Goal: Transaction & Acquisition: Book appointment/travel/reservation

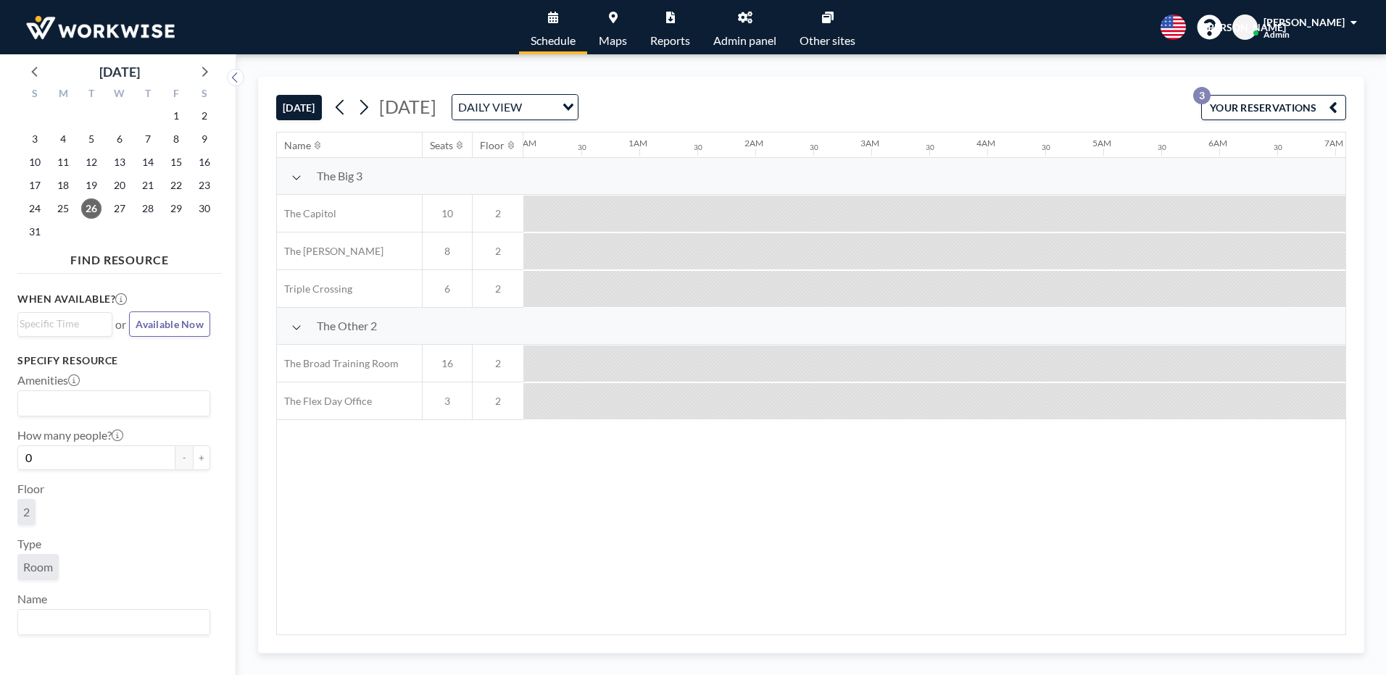
scroll to position [0, 986]
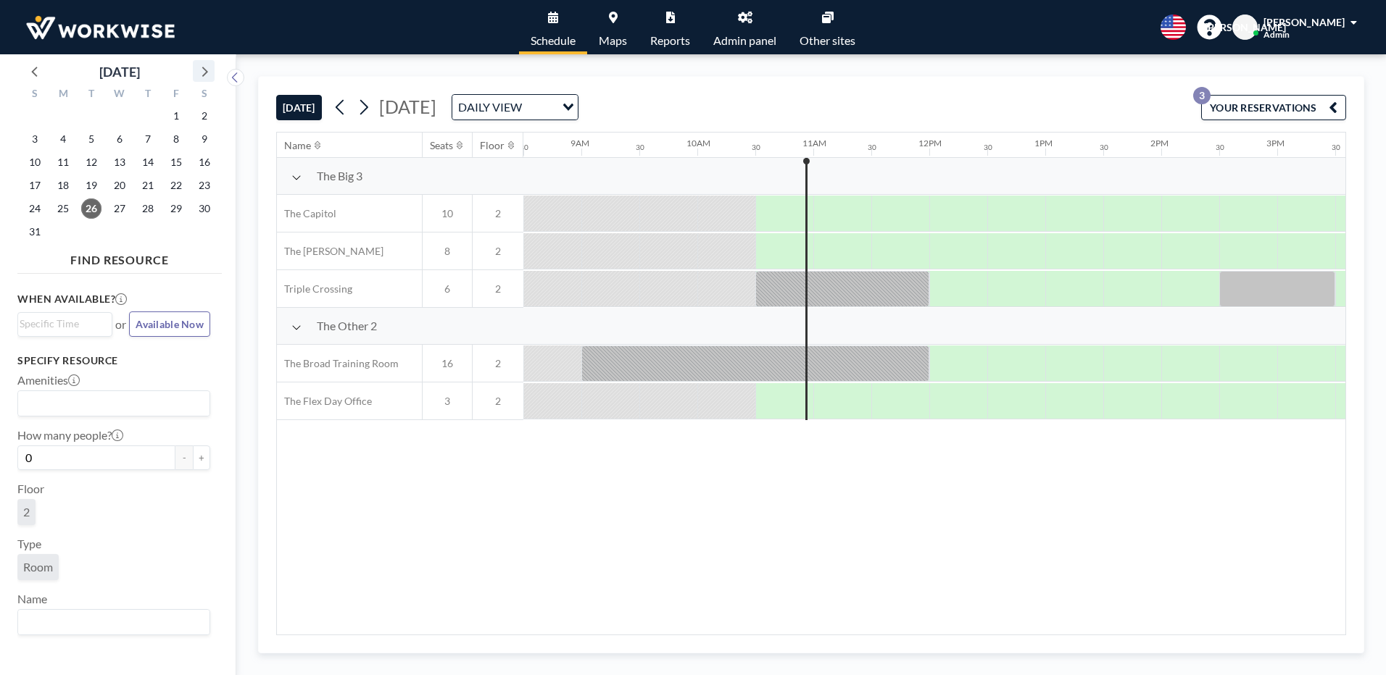
click at [209, 68] on icon at bounding box center [203, 71] width 19 height 19
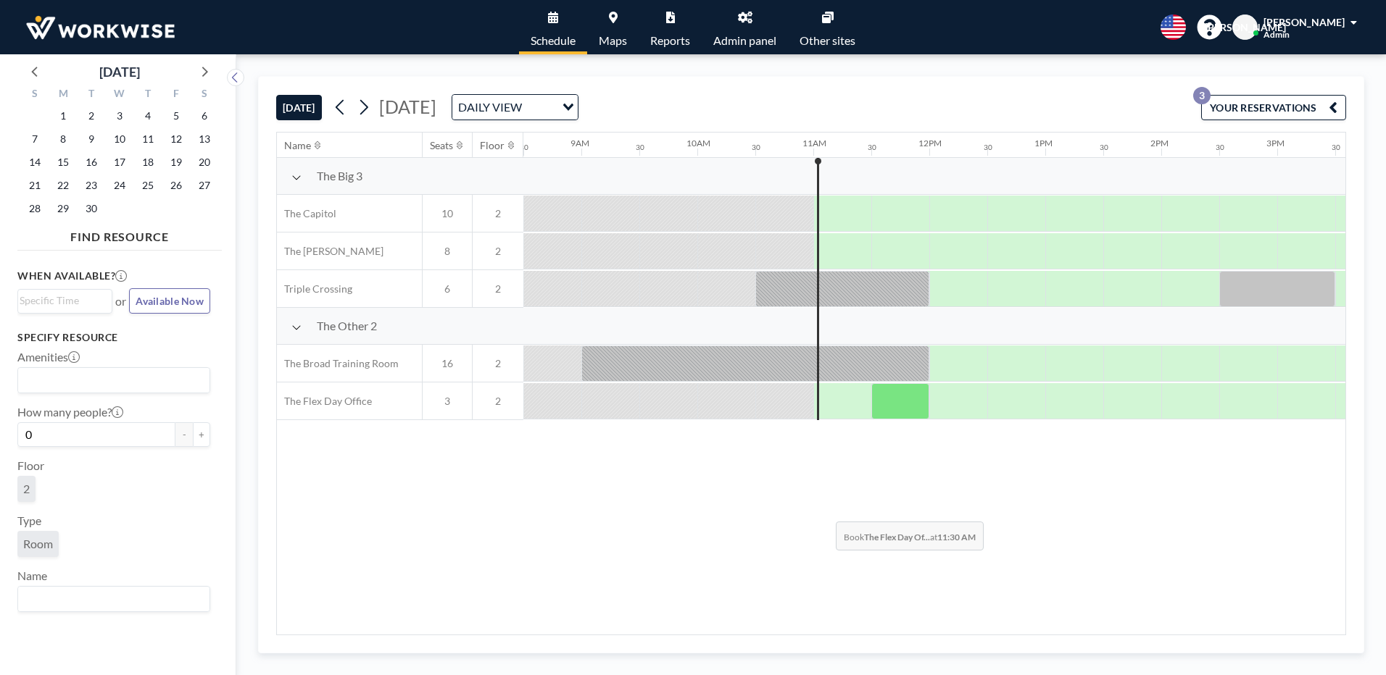
click at [824, 511] on div "Name Seats Floor 12AM 30 1AM 30 2AM 30 3AM 30 4AM 30 5AM 30 6AM 30 7AM 30 8AM 3…" at bounding box center [811, 384] width 1068 height 502
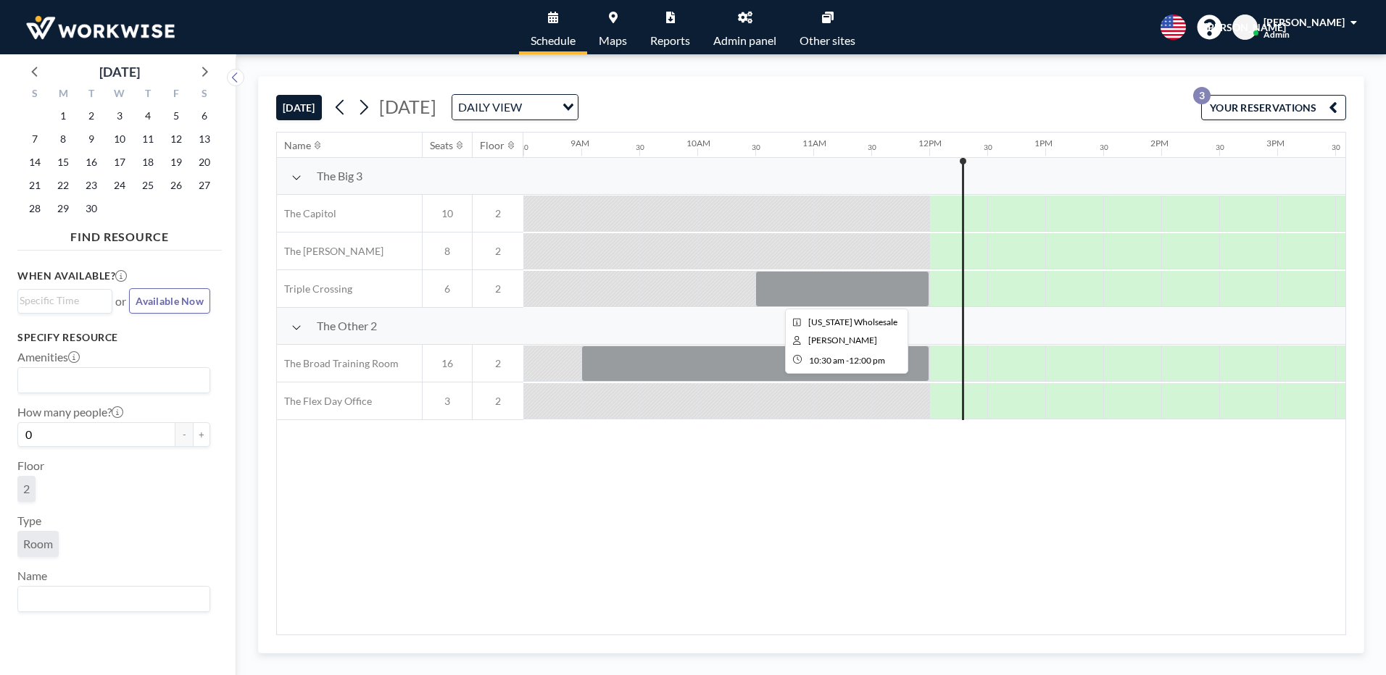
click at [798, 295] on div at bounding box center [842, 289] width 174 height 36
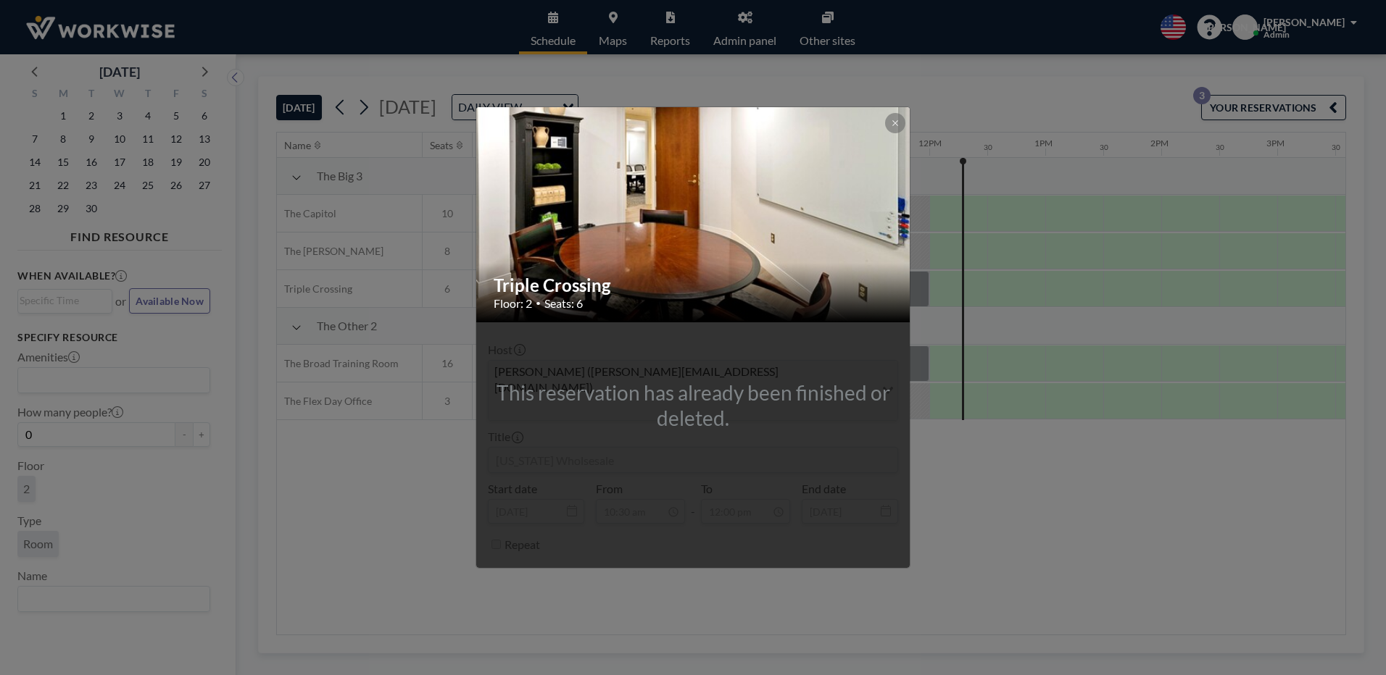
click at [991, 544] on div "Triple Crossing Floor: 2 • Seats: 6 This reservation has already been finished …" at bounding box center [693, 337] width 1386 height 675
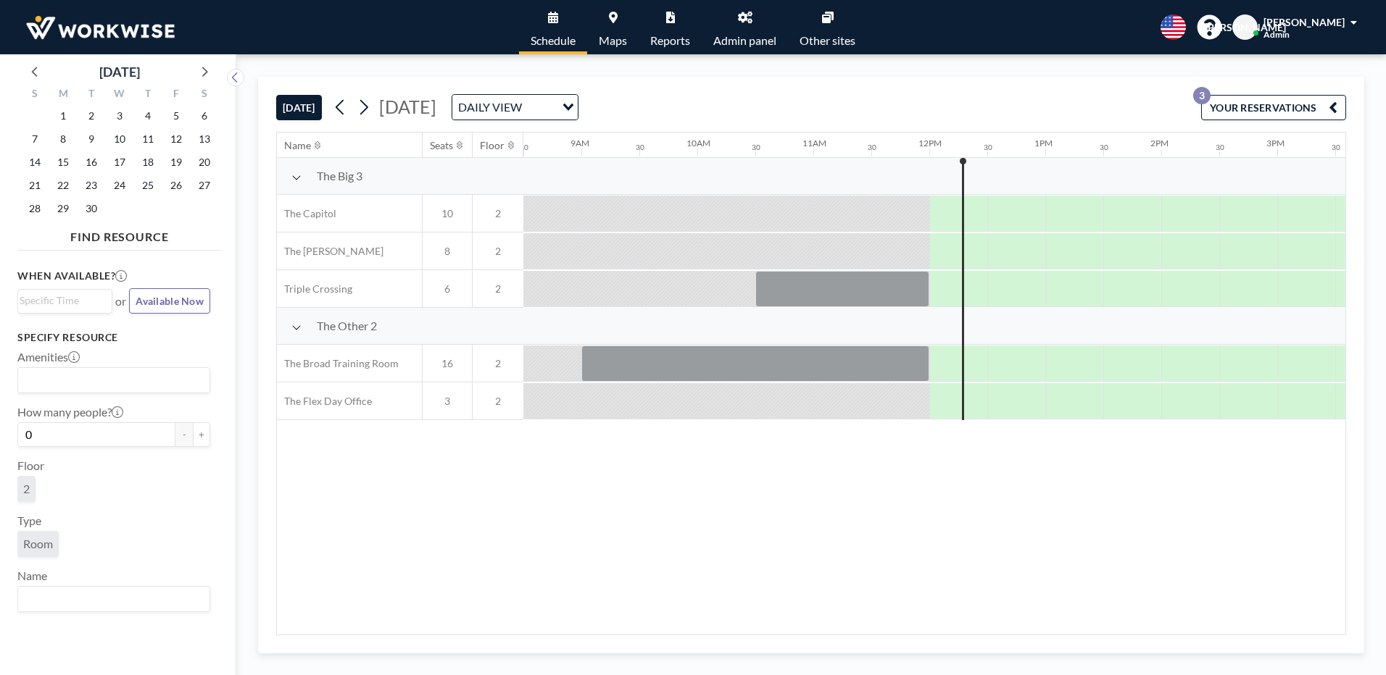
click at [947, 290] on div at bounding box center [958, 289] width 58 height 36
click at [853, 298] on div at bounding box center [842, 289] width 174 height 36
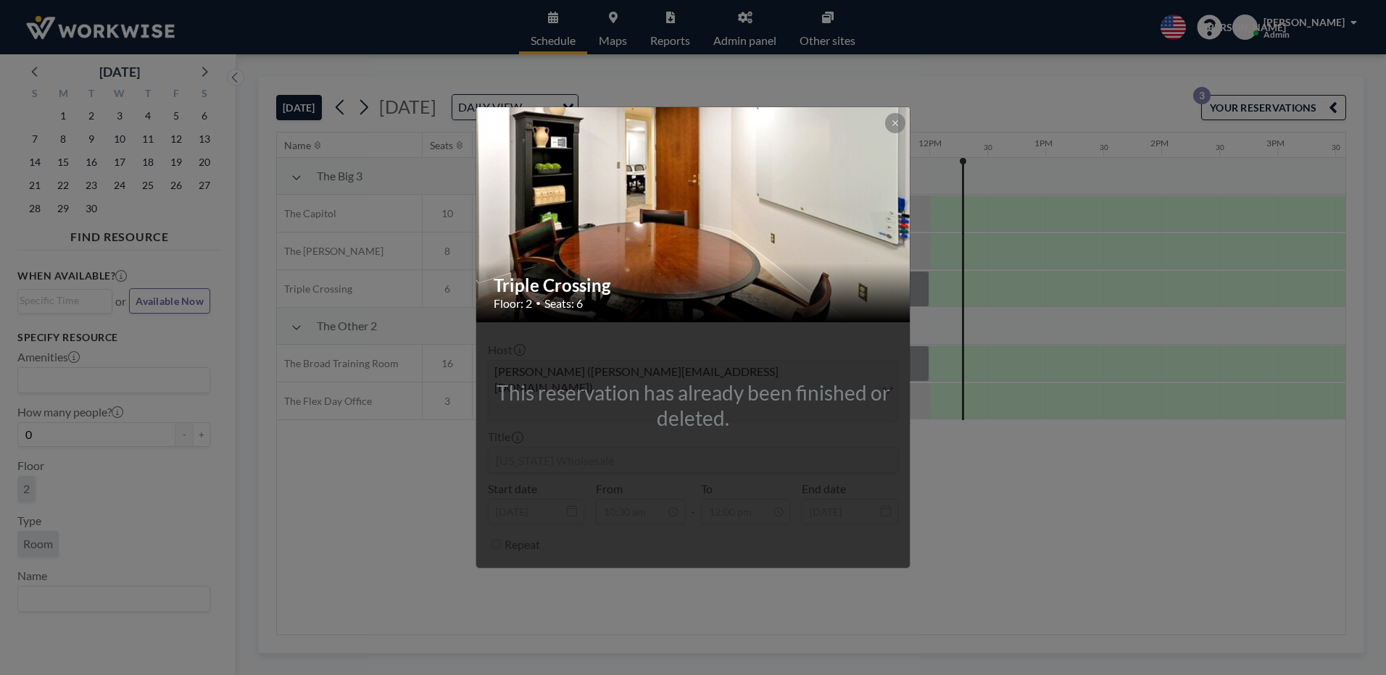
click at [853, 296] on h2 "Triple Crossing" at bounding box center [694, 286] width 400 height 22
click at [918, 463] on div "Triple Crossing Floor: 2 • Seats: 6 This reservation has already been finished …" at bounding box center [693, 337] width 1386 height 675
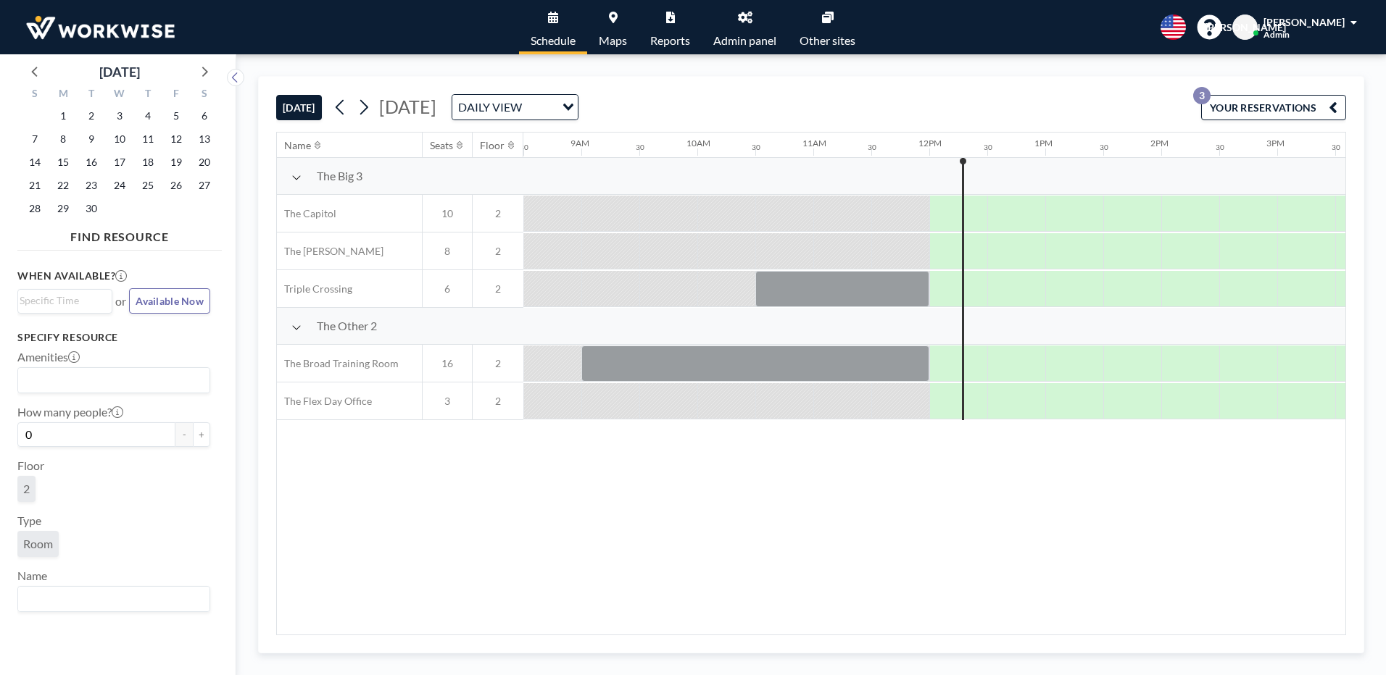
drag, startPoint x: 860, startPoint y: 292, endPoint x: 789, endPoint y: 474, distance: 195.0
click at [789, 474] on div "Name Seats Floor 12AM 30 1AM 30 2AM 30 3AM 30 4AM 30 5AM 30 6AM 30 7AM 30 8AM 3…" at bounding box center [811, 384] width 1068 height 502
click at [951, 294] on div at bounding box center [958, 289] width 58 height 36
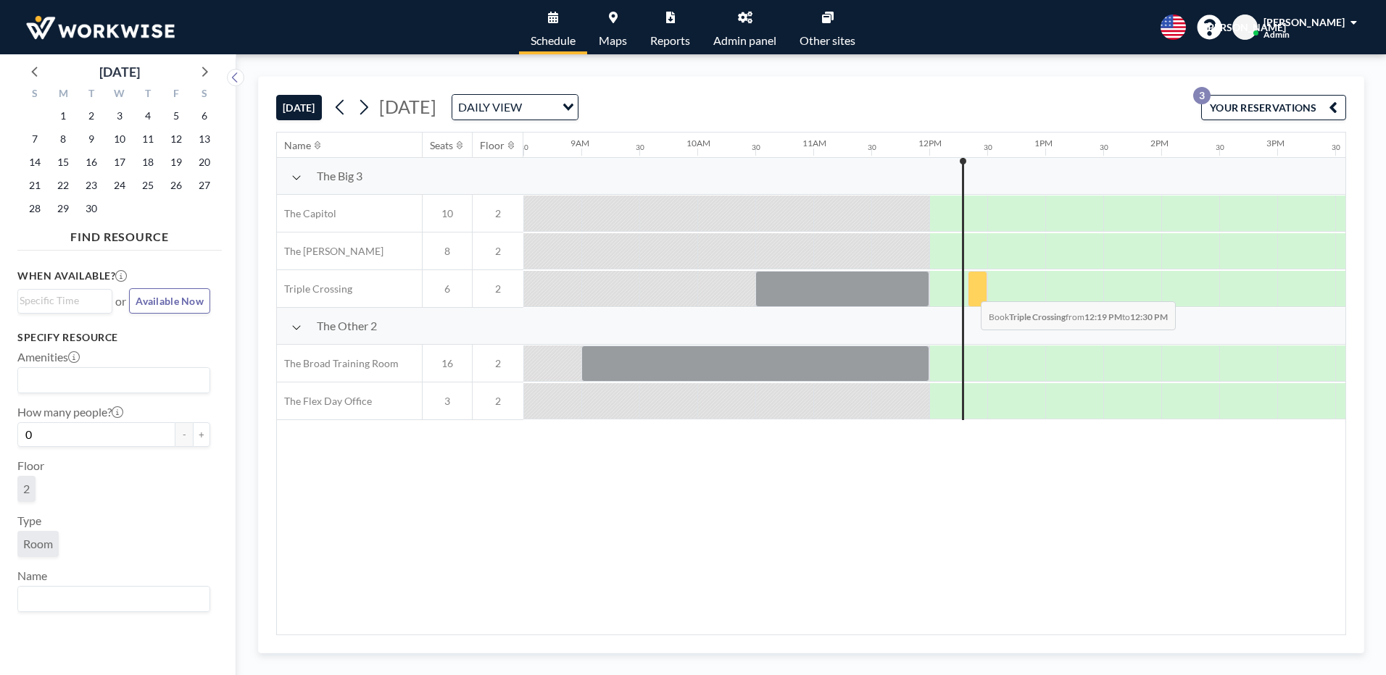
click at [969, 291] on div at bounding box center [978, 289] width 20 height 36
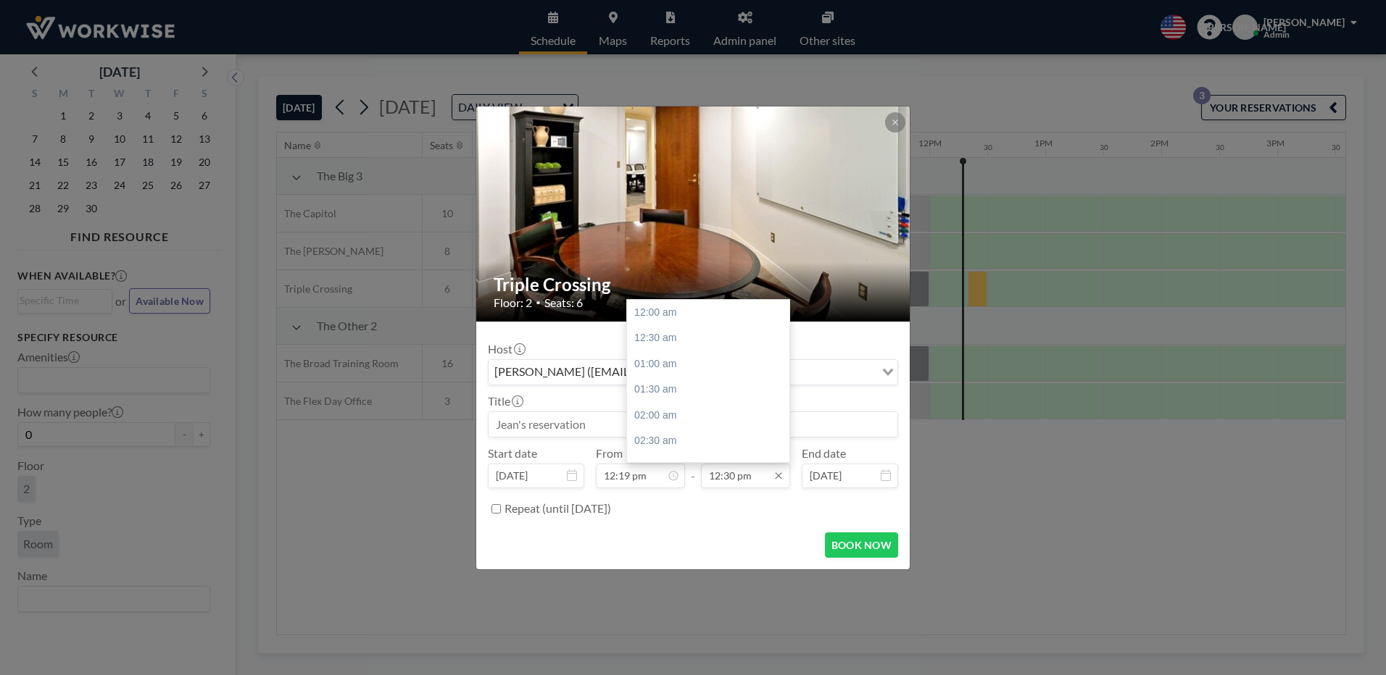
scroll to position [645, 0]
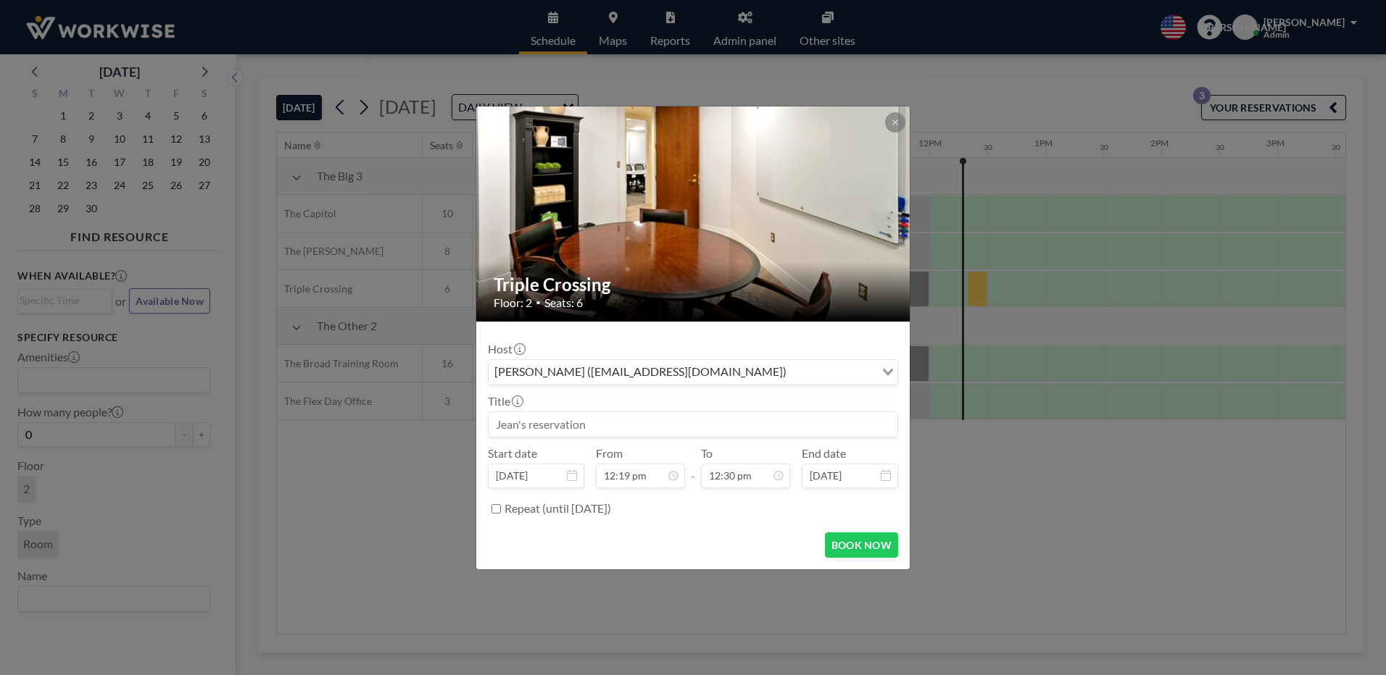
click at [578, 370] on div "[PERSON_NAME] ([EMAIL_ADDRESS][DOMAIN_NAME])" at bounding box center [681, 371] width 386 height 22
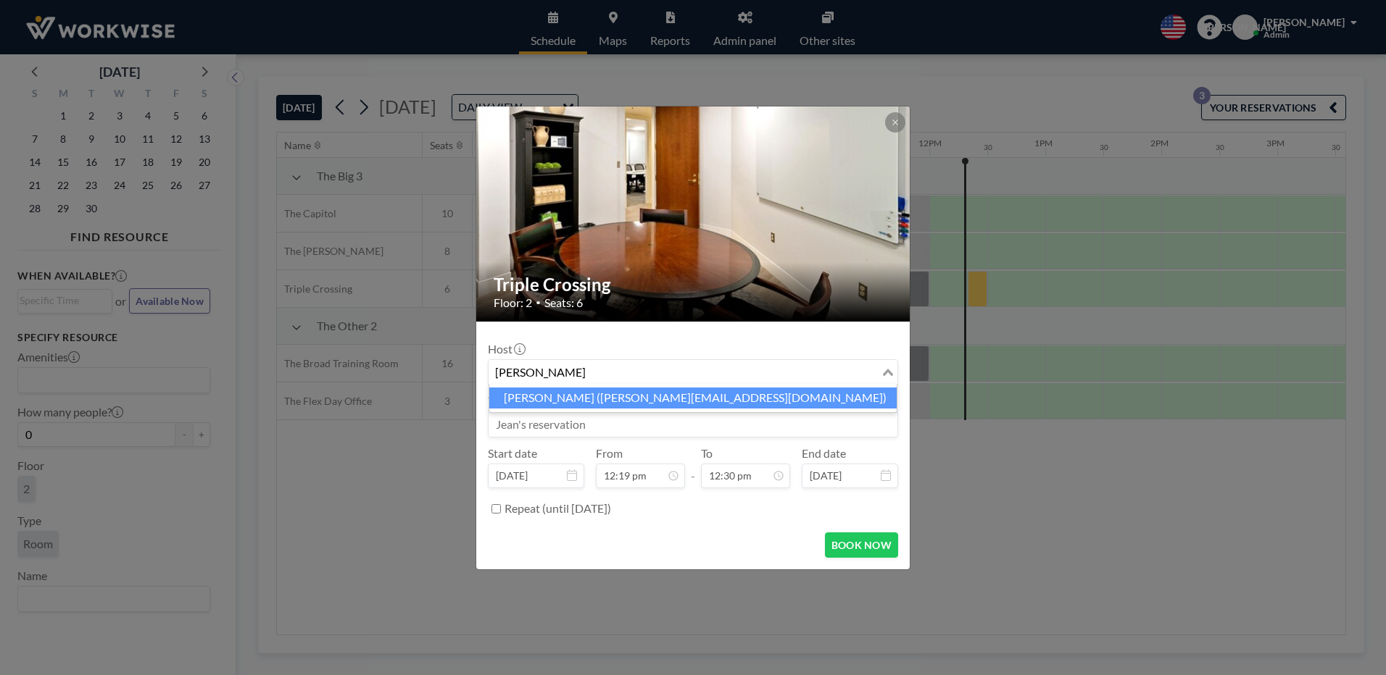
click at [523, 404] on li "[PERSON_NAME] ([PERSON_NAME][EMAIL_ADDRESS][DOMAIN_NAME])" at bounding box center [692, 398] width 407 height 21
type input "[PERSON_NAME]"
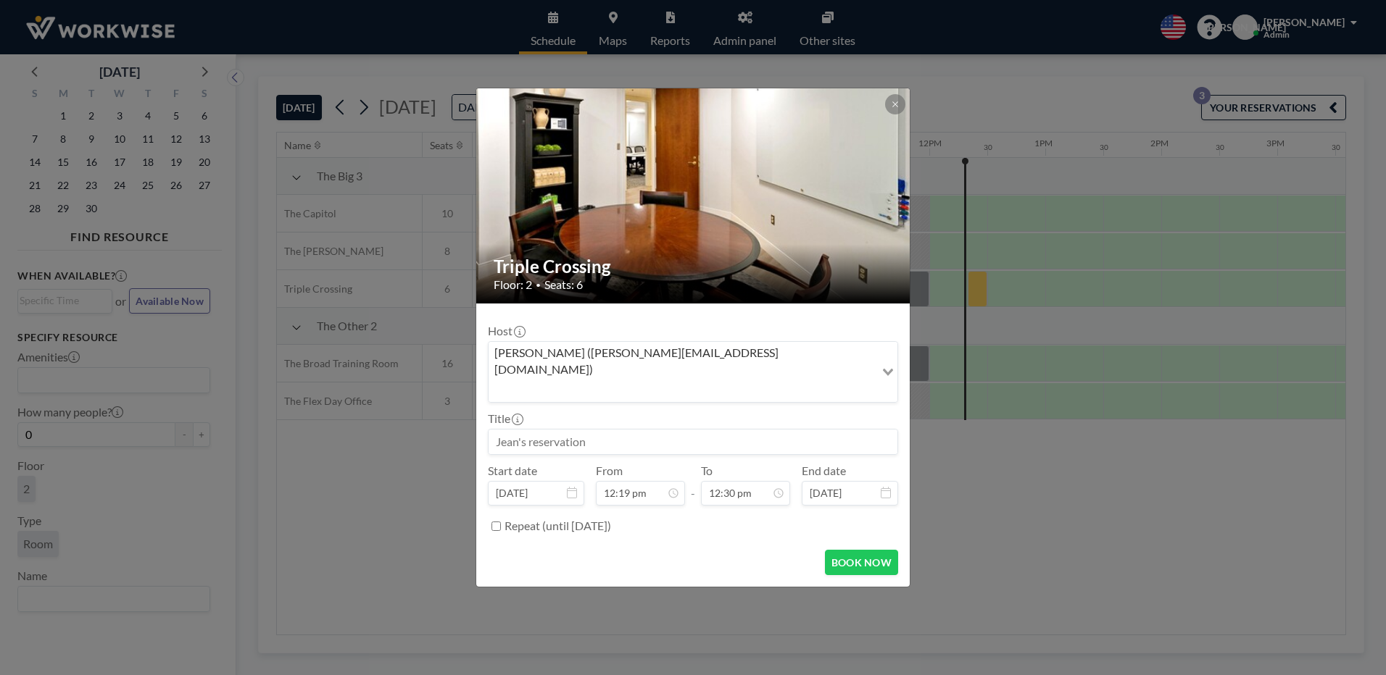
click at [654, 430] on input at bounding box center [692, 442] width 409 height 25
type input "f"
type input "a"
type input "VA Wholesale"
click at [849, 550] on button "BOOK NOW" at bounding box center [861, 562] width 73 height 25
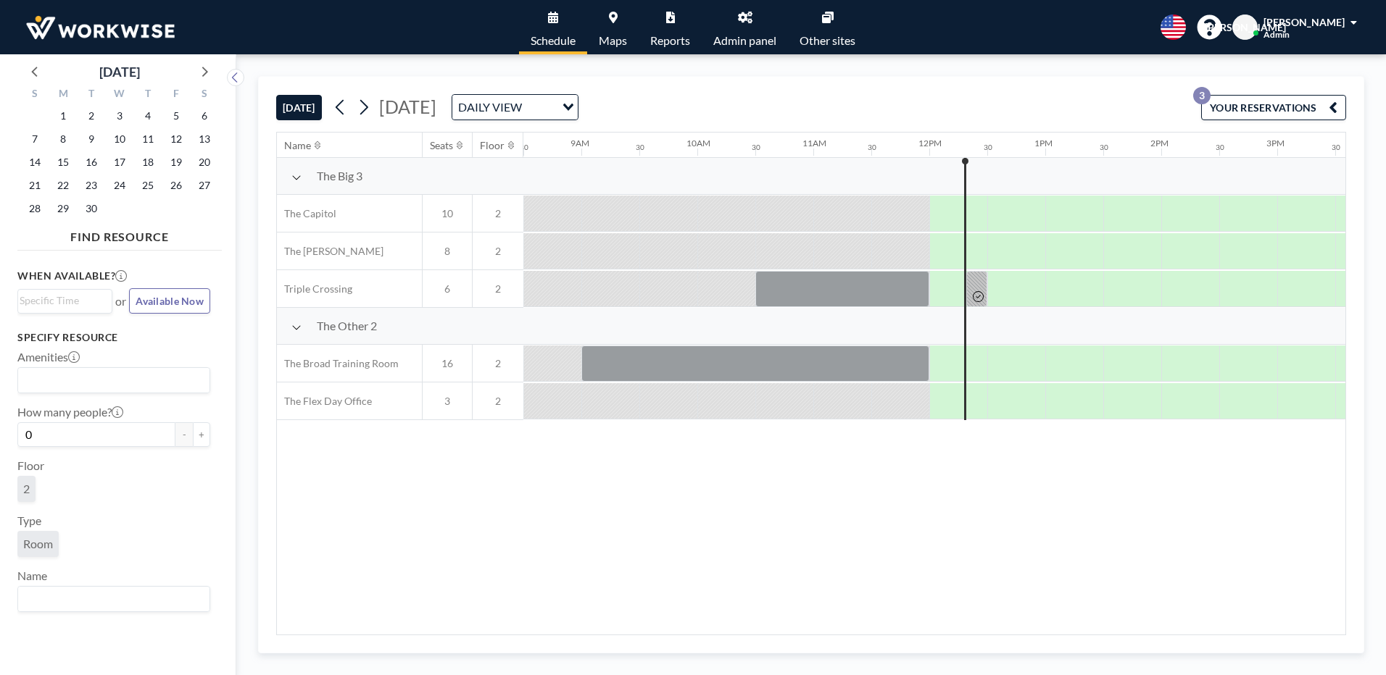
click at [955, 289] on div at bounding box center [958, 289] width 58 height 36
click at [973, 290] on div at bounding box center [978, 297] width 17 height 20
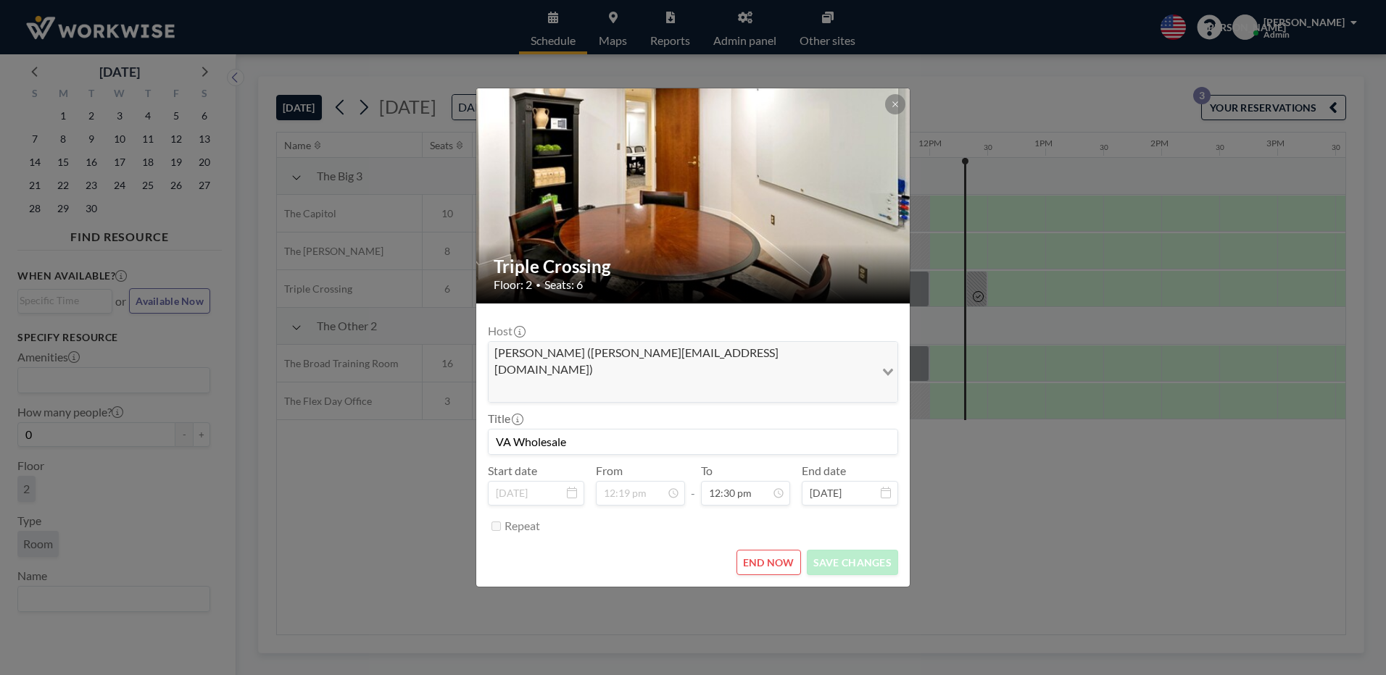
click at [671, 488] on icon at bounding box center [674, 494] width 12 height 12
click at [989, 526] on div "Triple Crossing Floor: 2 • Seats: 6 Host [PERSON_NAME] ([PERSON_NAME][EMAIL_ADD…" at bounding box center [693, 337] width 1386 height 675
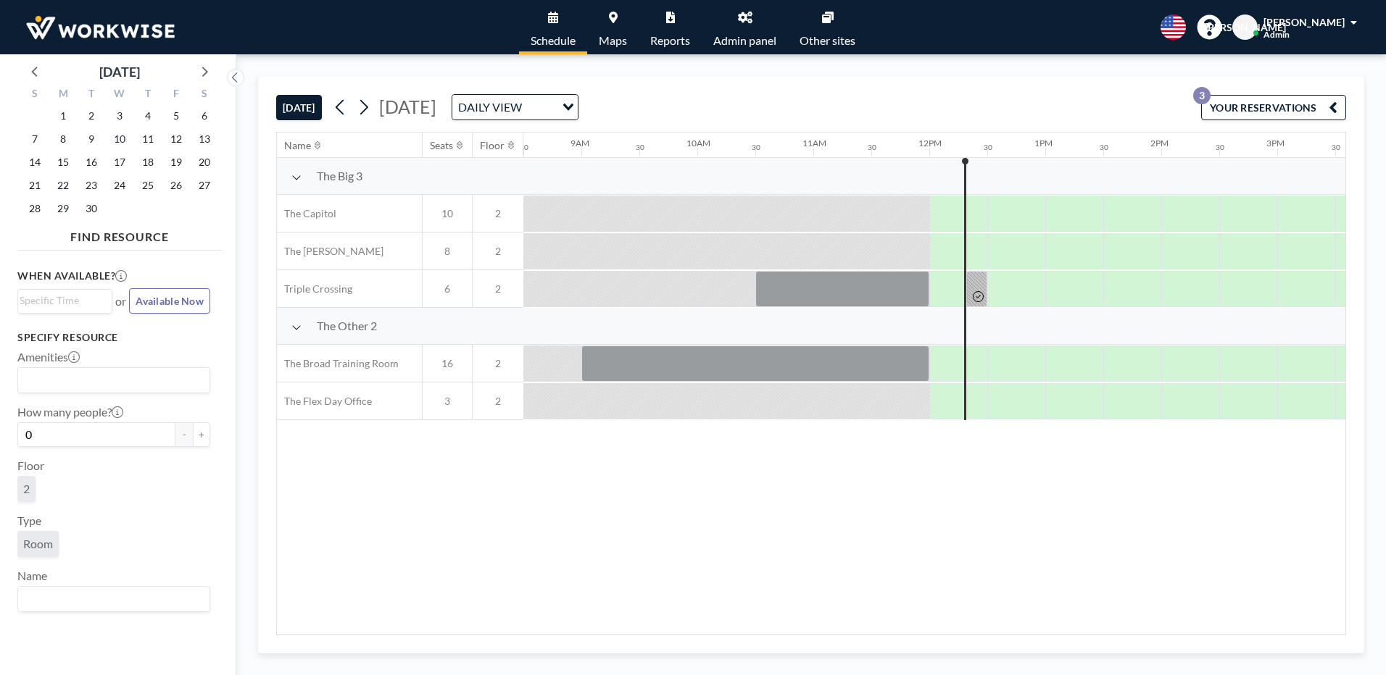
click at [938, 289] on div at bounding box center [958, 289] width 58 height 36
click at [923, 292] on div at bounding box center [842, 289] width 174 height 36
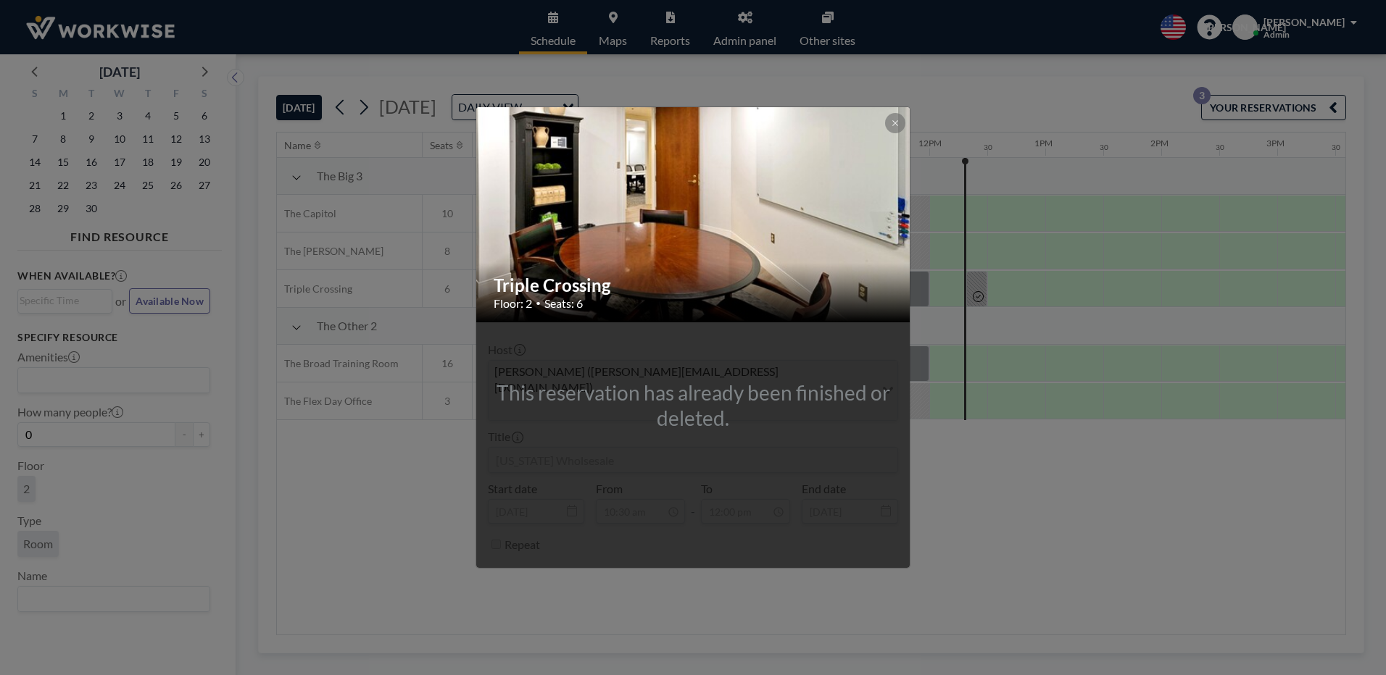
click at [923, 292] on div "Triple Crossing Floor: 2 • Seats: 6 This reservation has already been finished …" at bounding box center [693, 337] width 1386 height 675
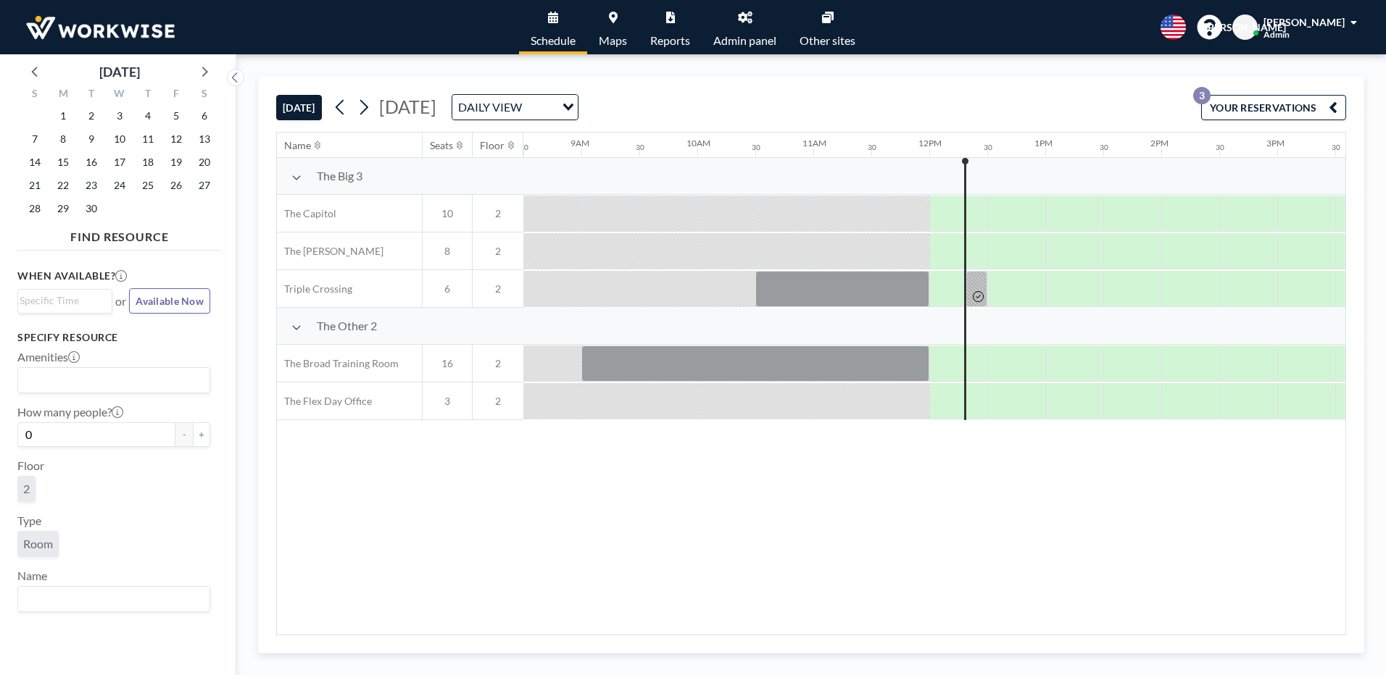
drag, startPoint x: 923, startPoint y: 292, endPoint x: 883, endPoint y: 291, distance: 40.6
click at [820, 358] on div at bounding box center [755, 364] width 348 height 36
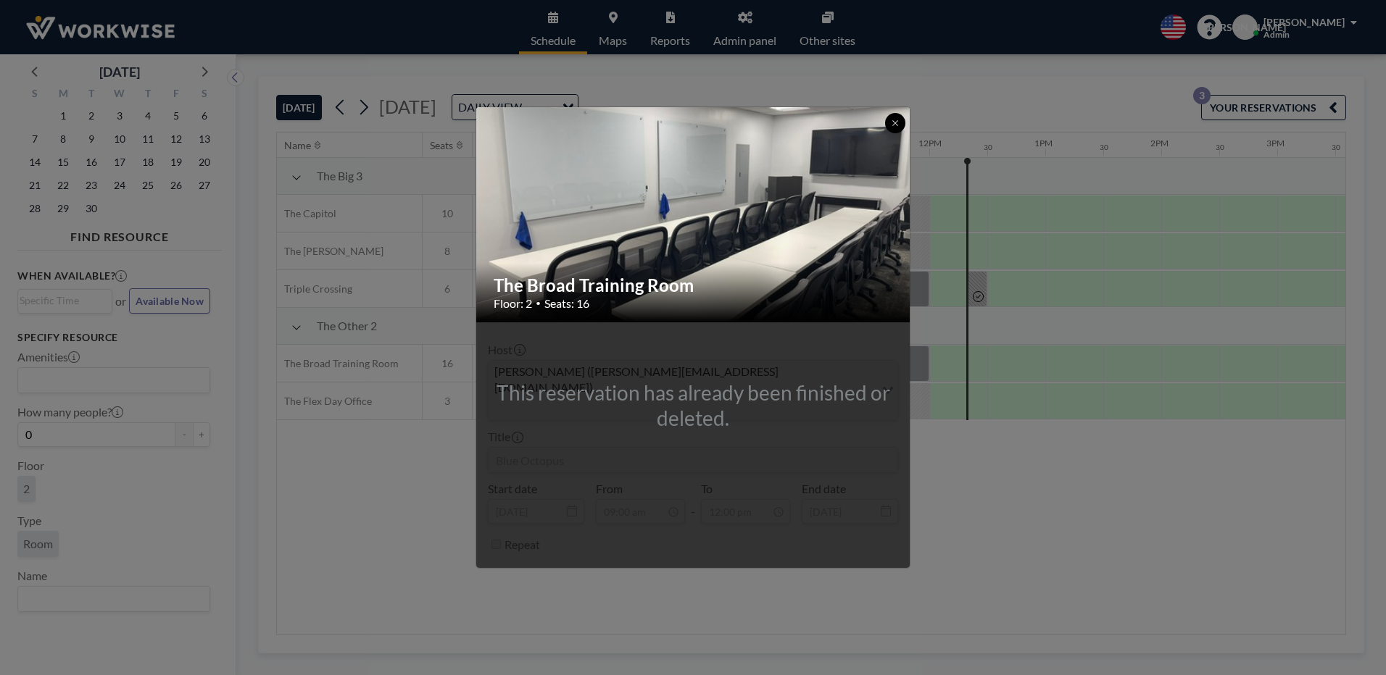
click at [891, 128] on icon at bounding box center [895, 123] width 9 height 9
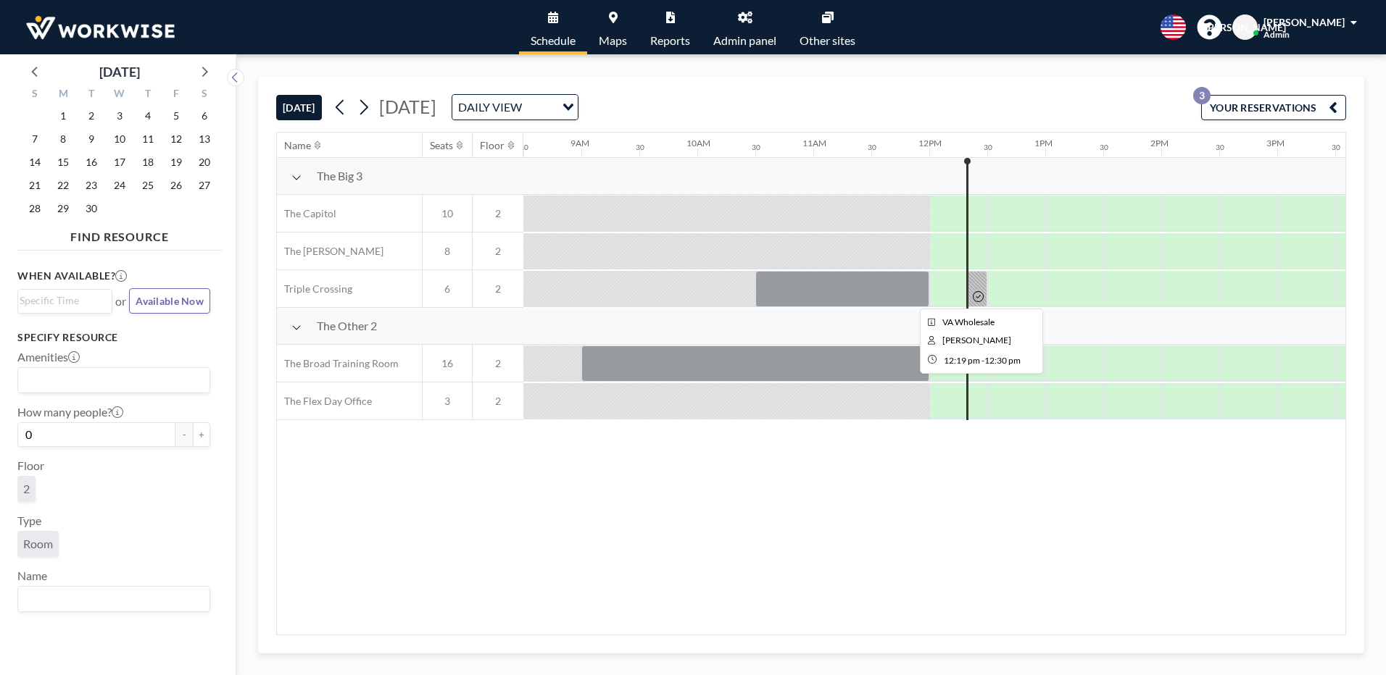
click at [979, 293] on icon at bounding box center [978, 296] width 11 height 11
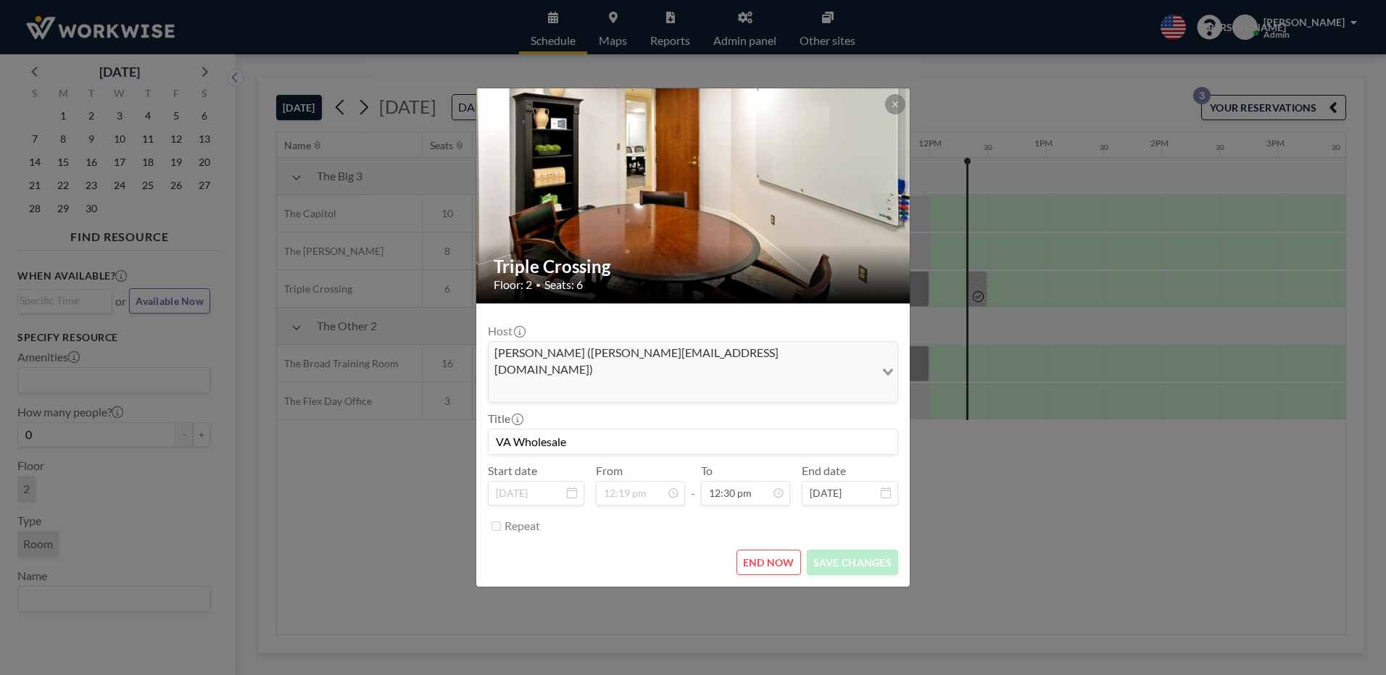
click at [599, 430] on input "VA Wholesale" at bounding box center [692, 442] width 409 height 25
type input "V"
type input "12:00PM to 12:30 PM"
click at [842, 550] on button "SAVE CHANGES" at bounding box center [852, 562] width 91 height 25
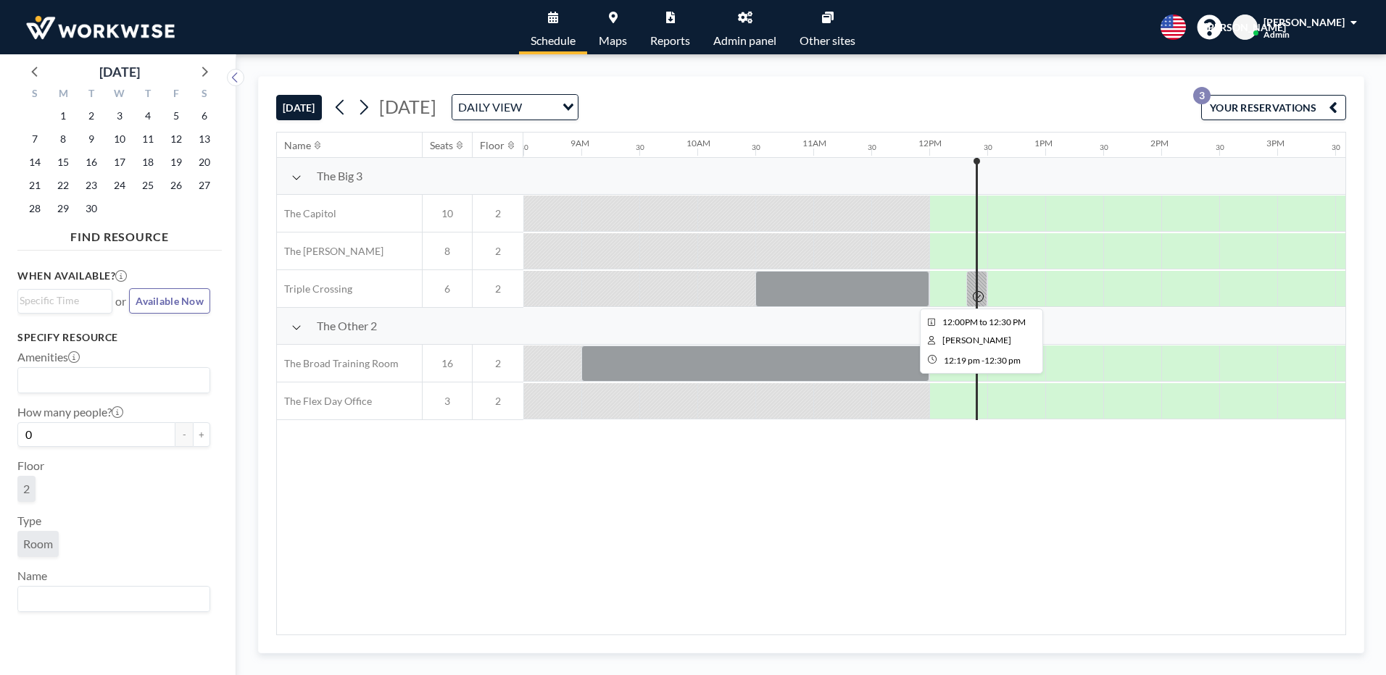
click at [979, 286] on div at bounding box center [976, 289] width 21 height 36
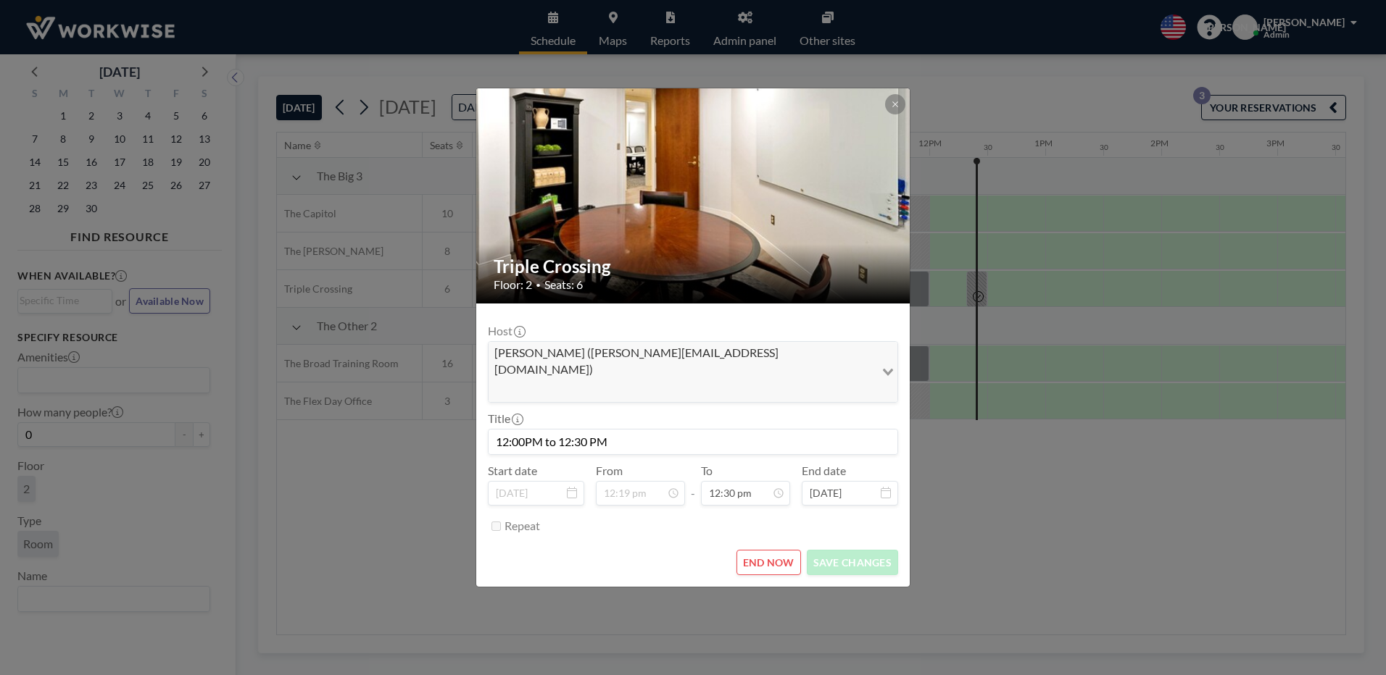
click at [1084, 511] on div "Triple Crossing Floor: 2 • Seats: 6 Host [PERSON_NAME] ([PERSON_NAME][EMAIL_ADD…" at bounding box center [693, 337] width 1386 height 675
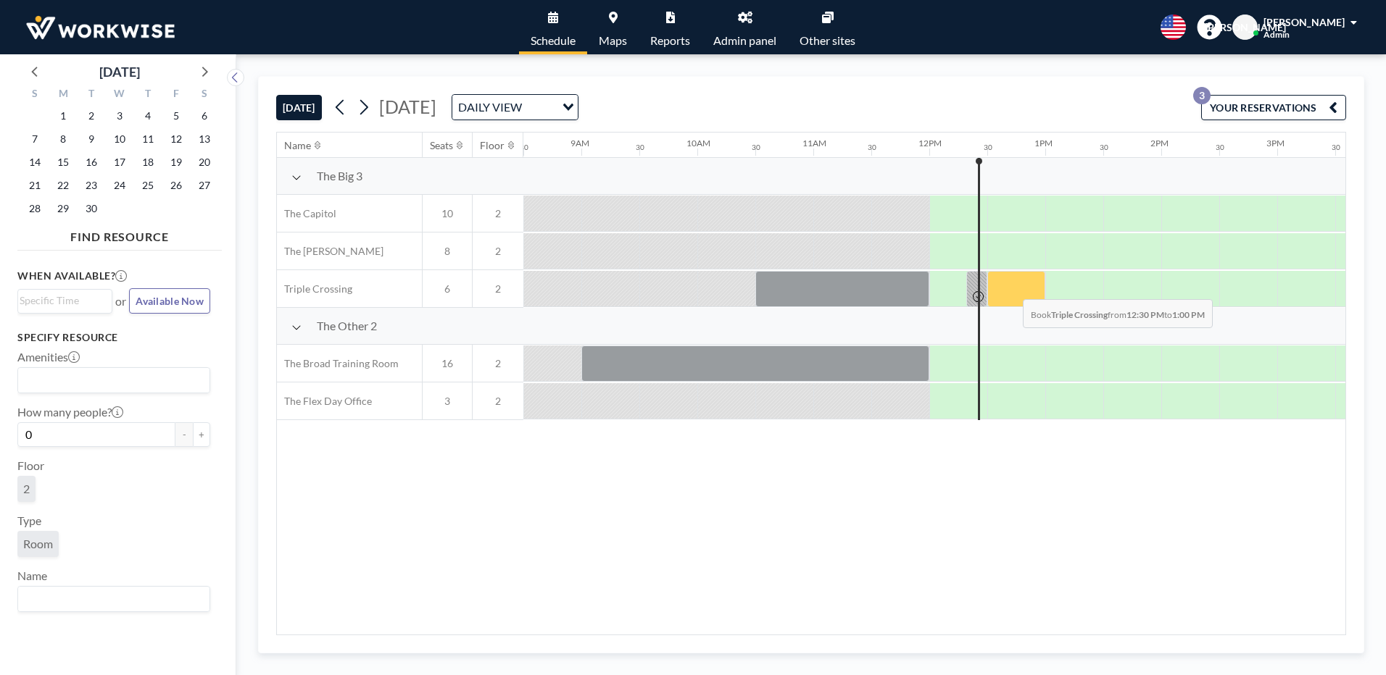
click at [1011, 288] on div at bounding box center [1016, 289] width 58 height 36
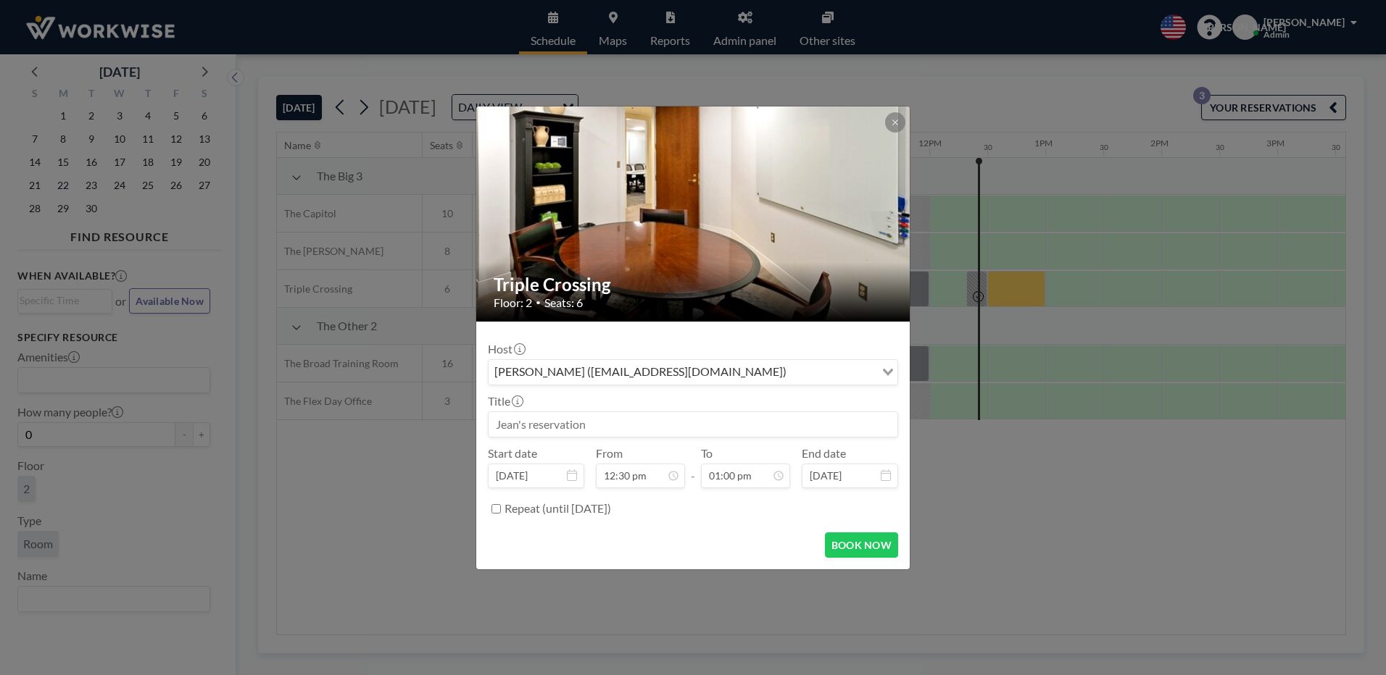
click at [791, 367] on input "Search for option" at bounding box center [832, 372] width 83 height 19
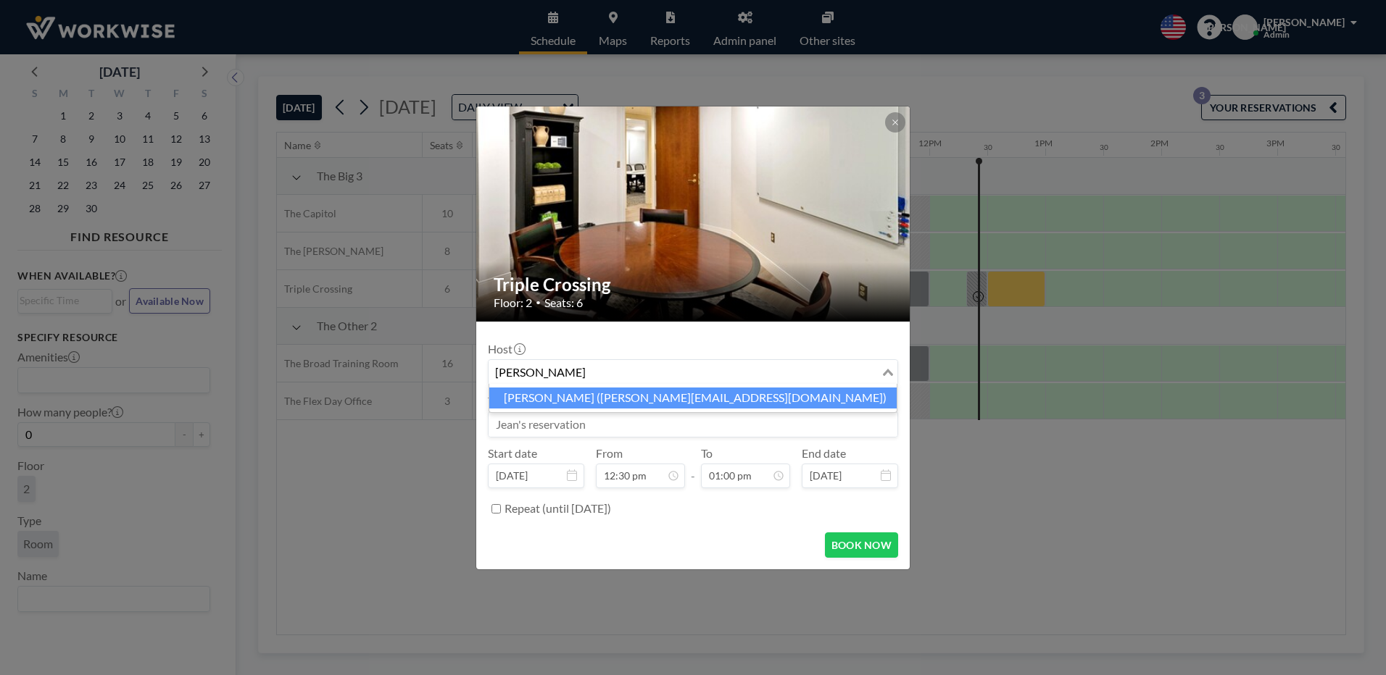
click at [652, 402] on li "[PERSON_NAME] ([PERSON_NAME][EMAIL_ADDRESS][DOMAIN_NAME])" at bounding box center [692, 398] width 407 height 21
type input "[PERSON_NAME]"
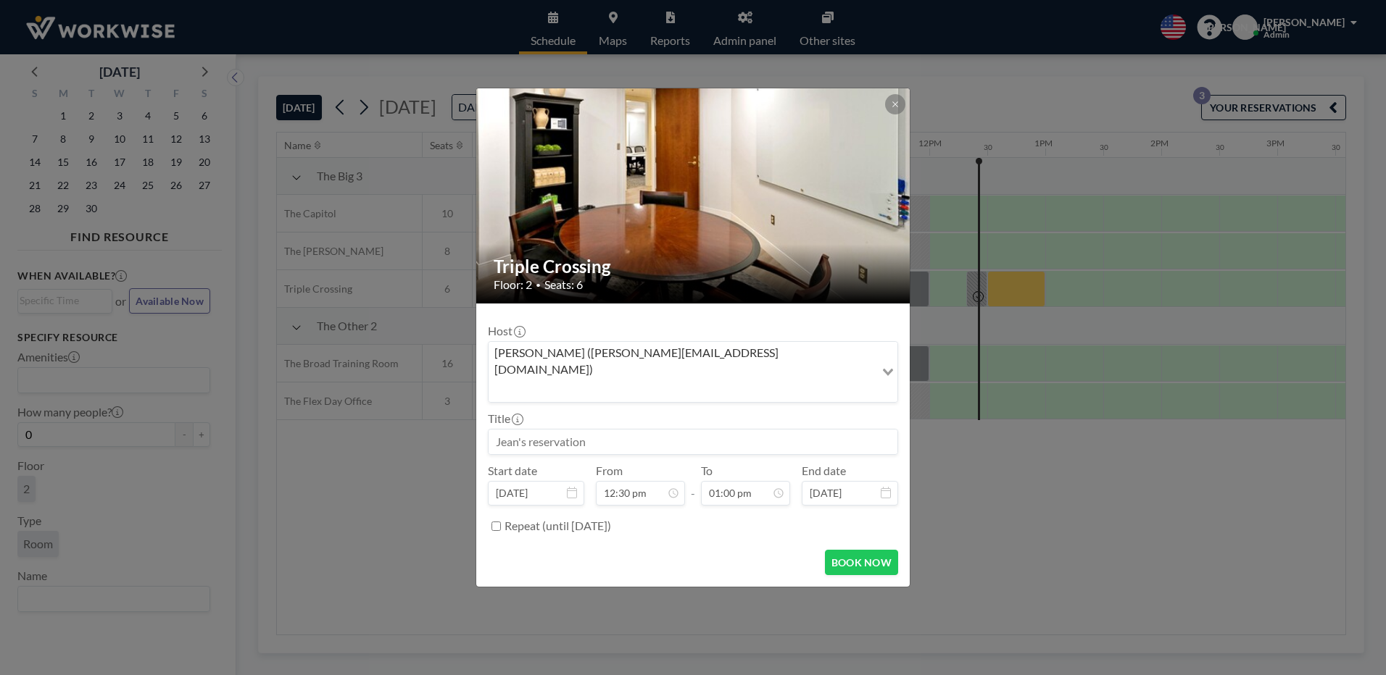
click at [633, 431] on input at bounding box center [692, 442] width 409 height 25
type input "[PERSON_NAME] extra time"
click at [862, 550] on button "BOOK NOW" at bounding box center [861, 562] width 73 height 25
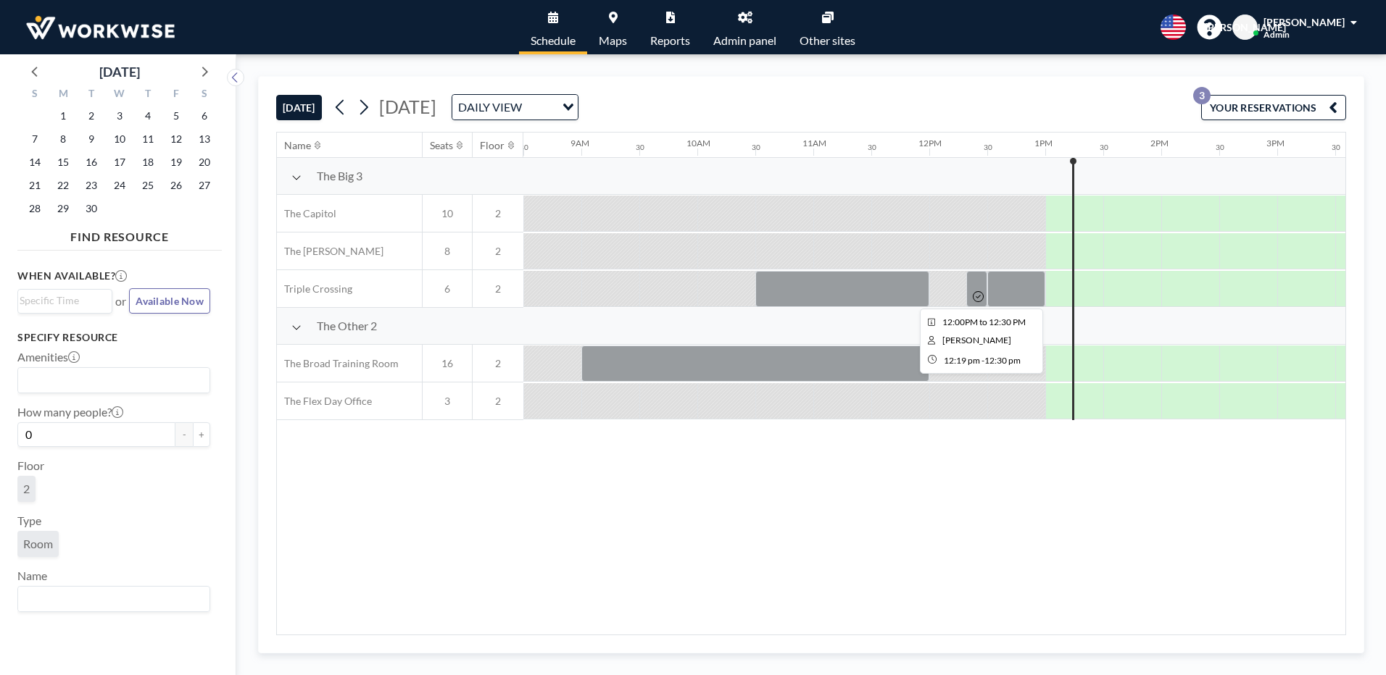
click at [980, 294] on icon at bounding box center [978, 296] width 11 height 11
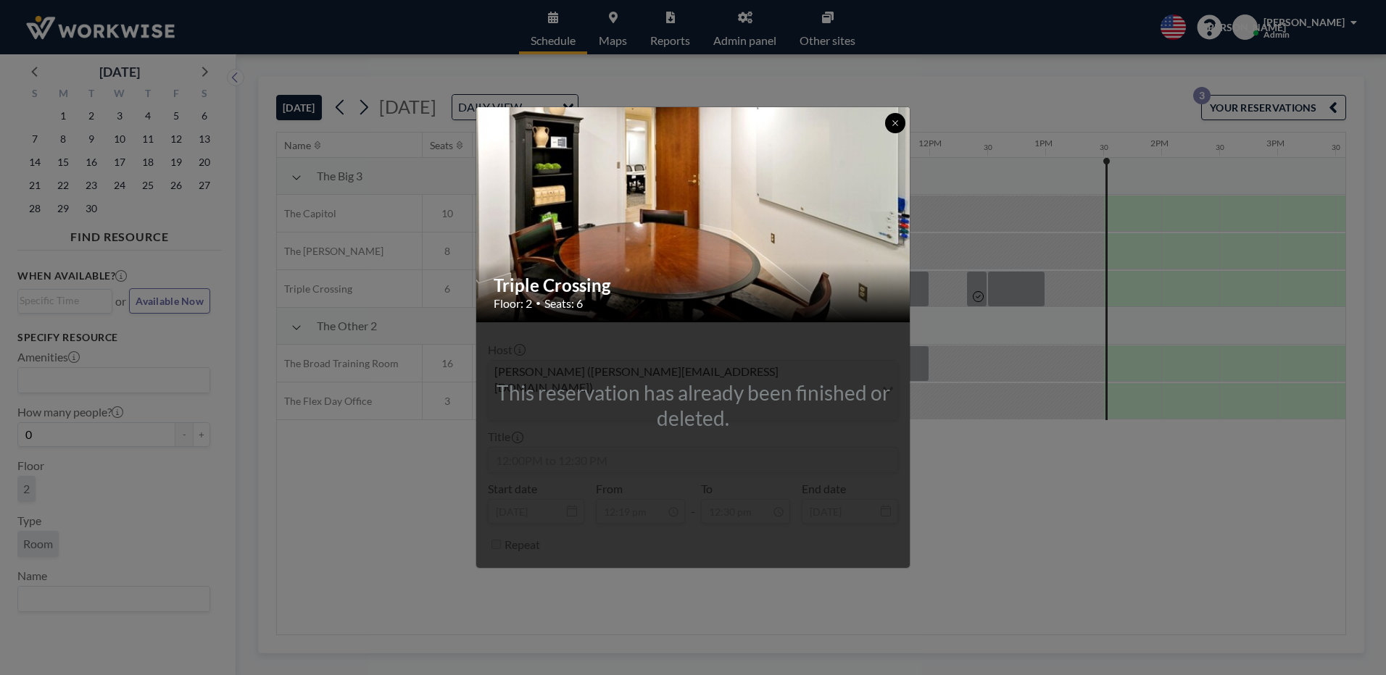
click at [890, 133] on button at bounding box center [895, 123] width 20 height 20
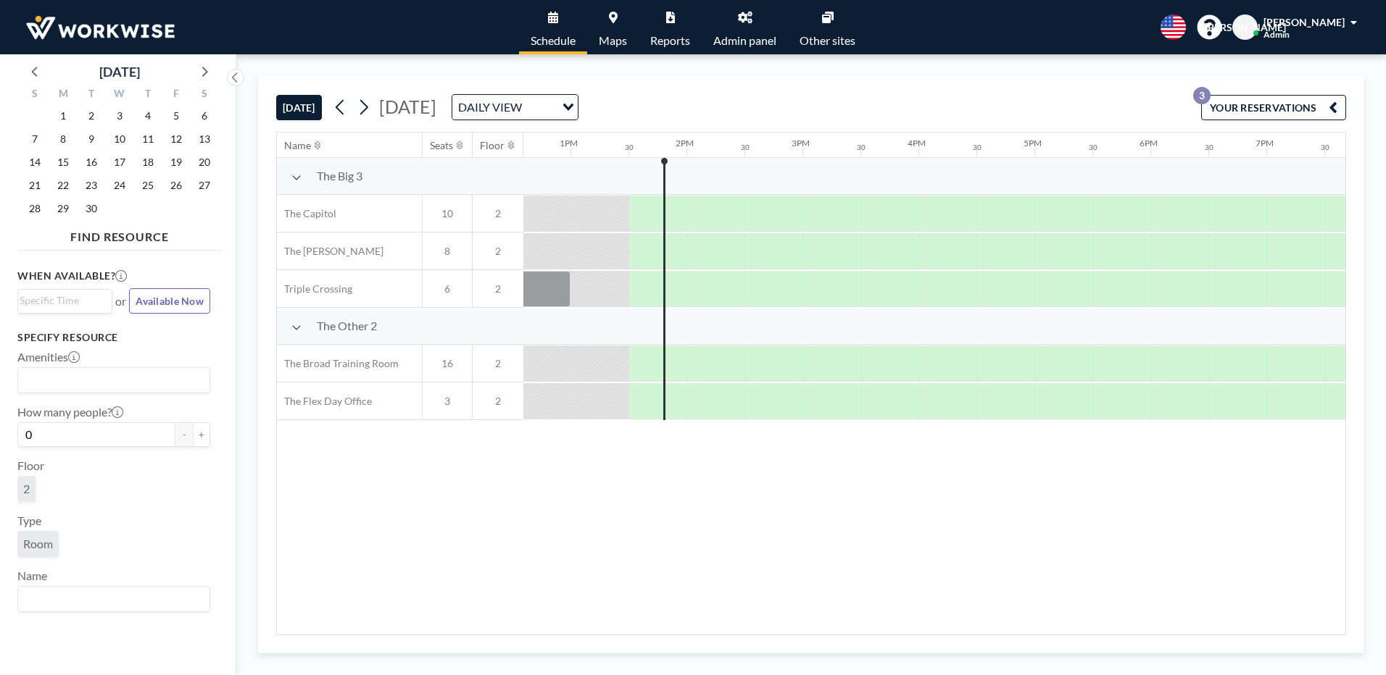
scroll to position [0, 1580]
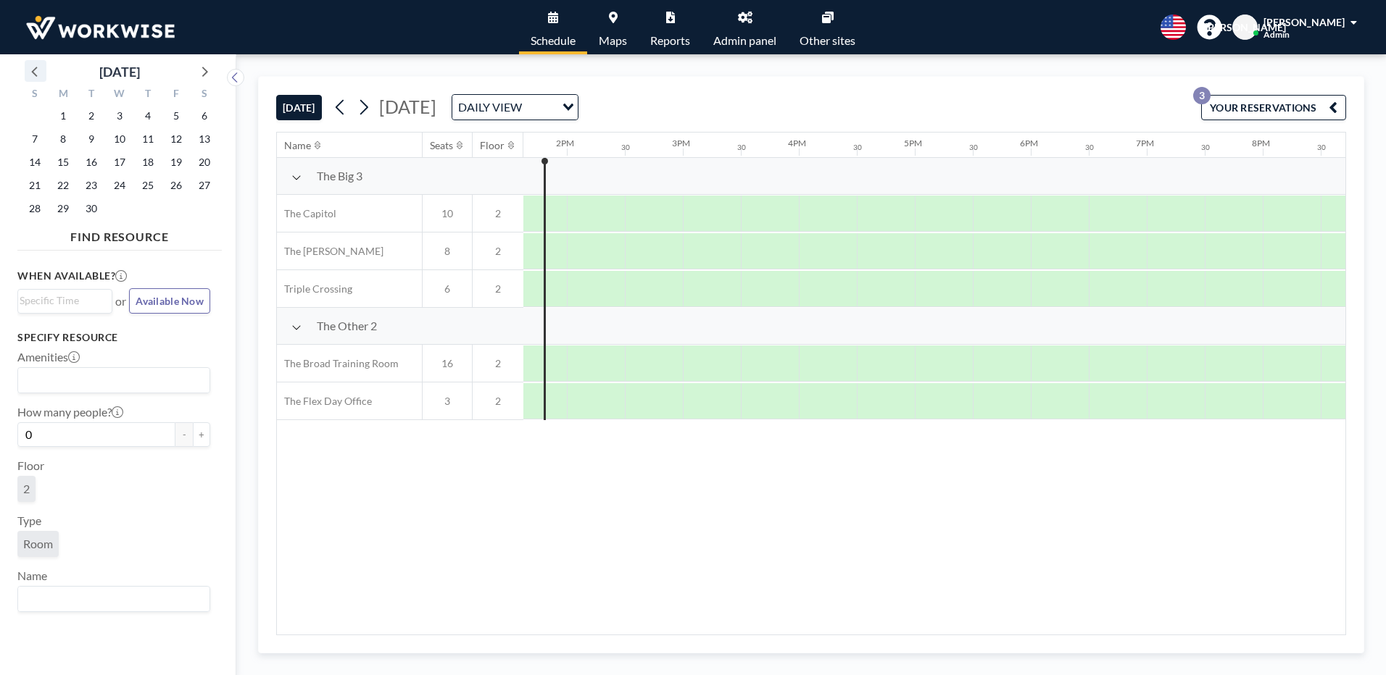
click at [33, 70] on icon at bounding box center [35, 71] width 19 height 19
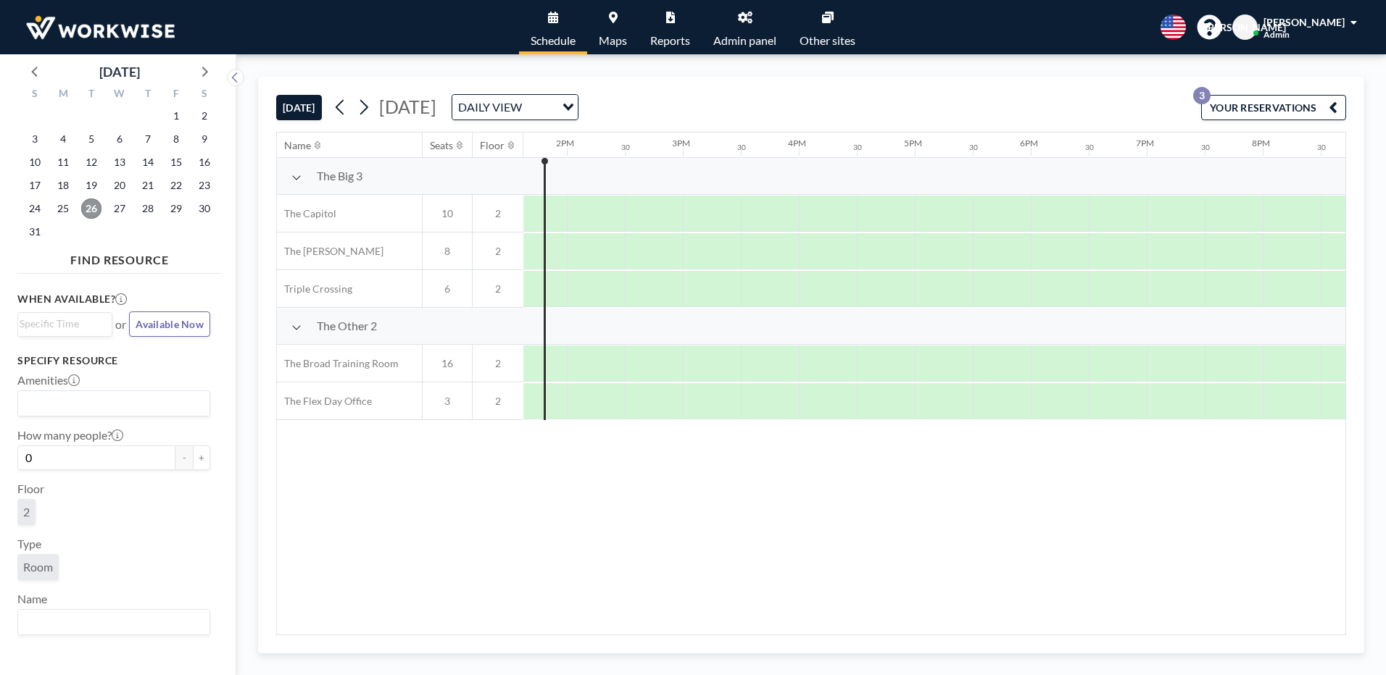
click at [91, 211] on span "26" at bounding box center [91, 209] width 20 height 20
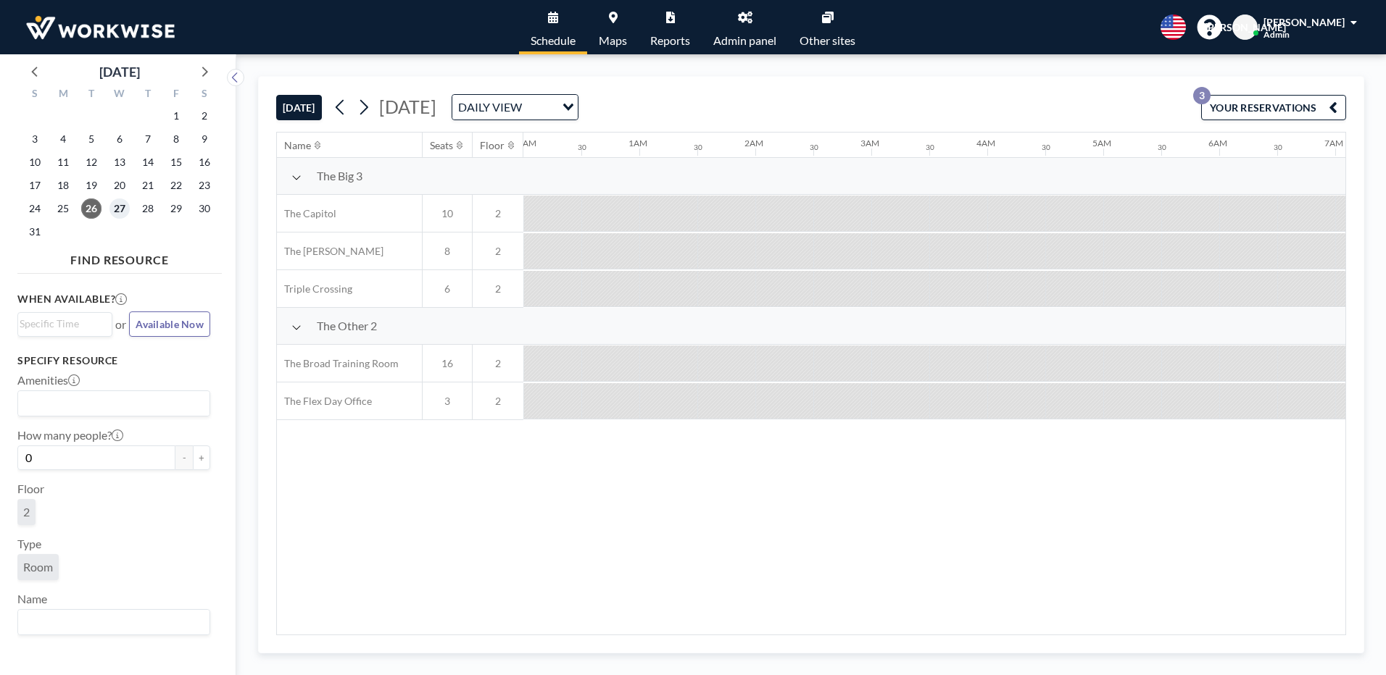
click at [126, 206] on span "27" at bounding box center [119, 209] width 20 height 20
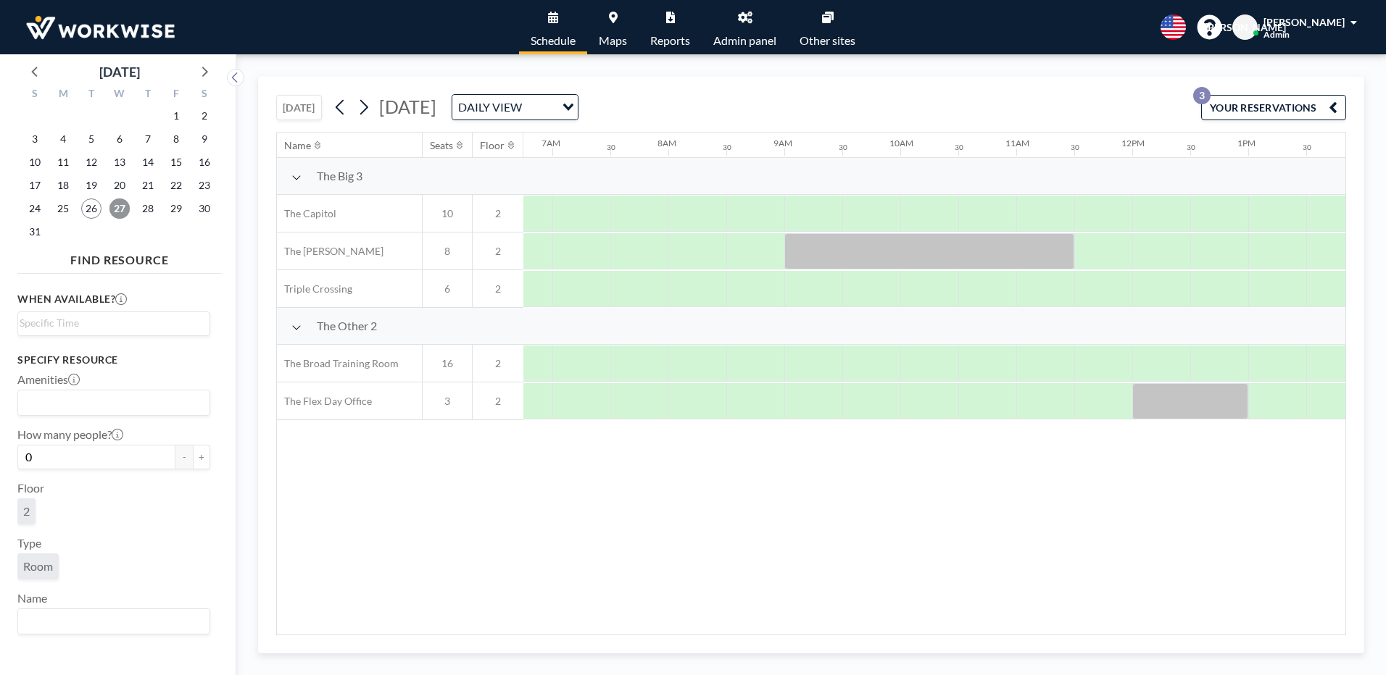
scroll to position [0, 870]
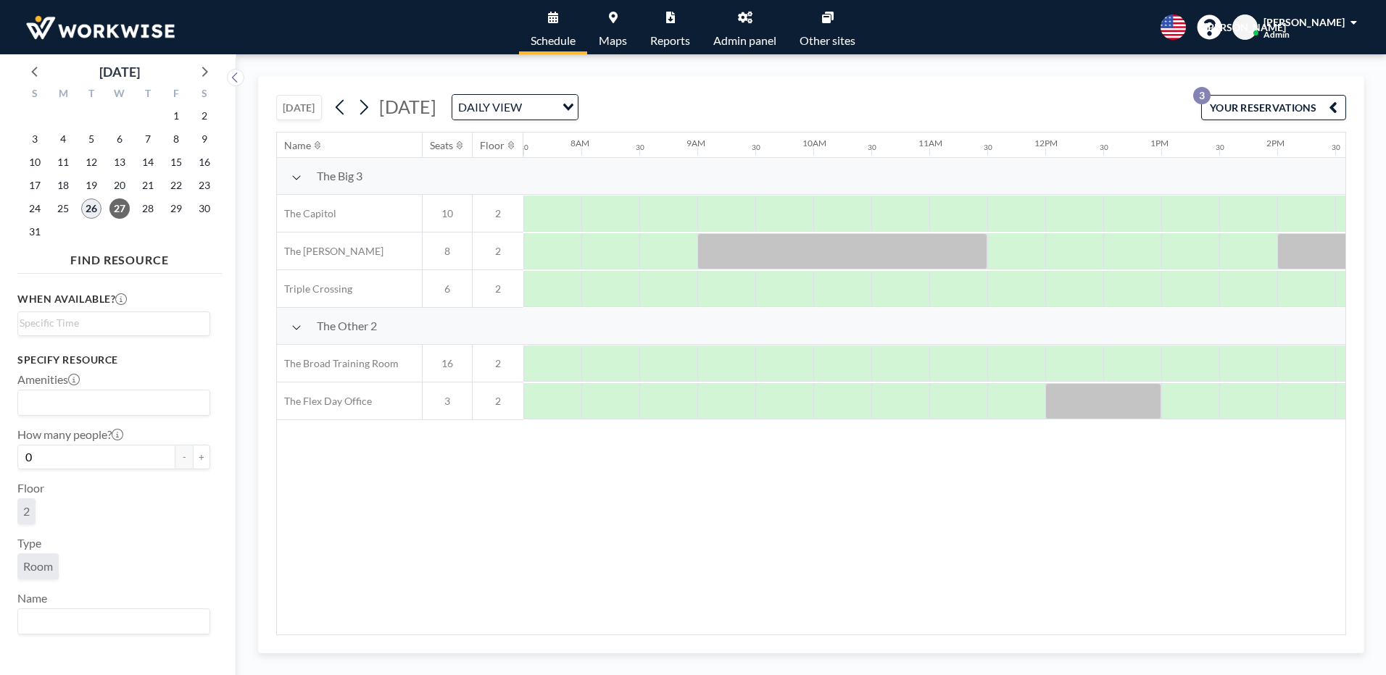
click at [91, 204] on span "26" at bounding box center [91, 209] width 20 height 20
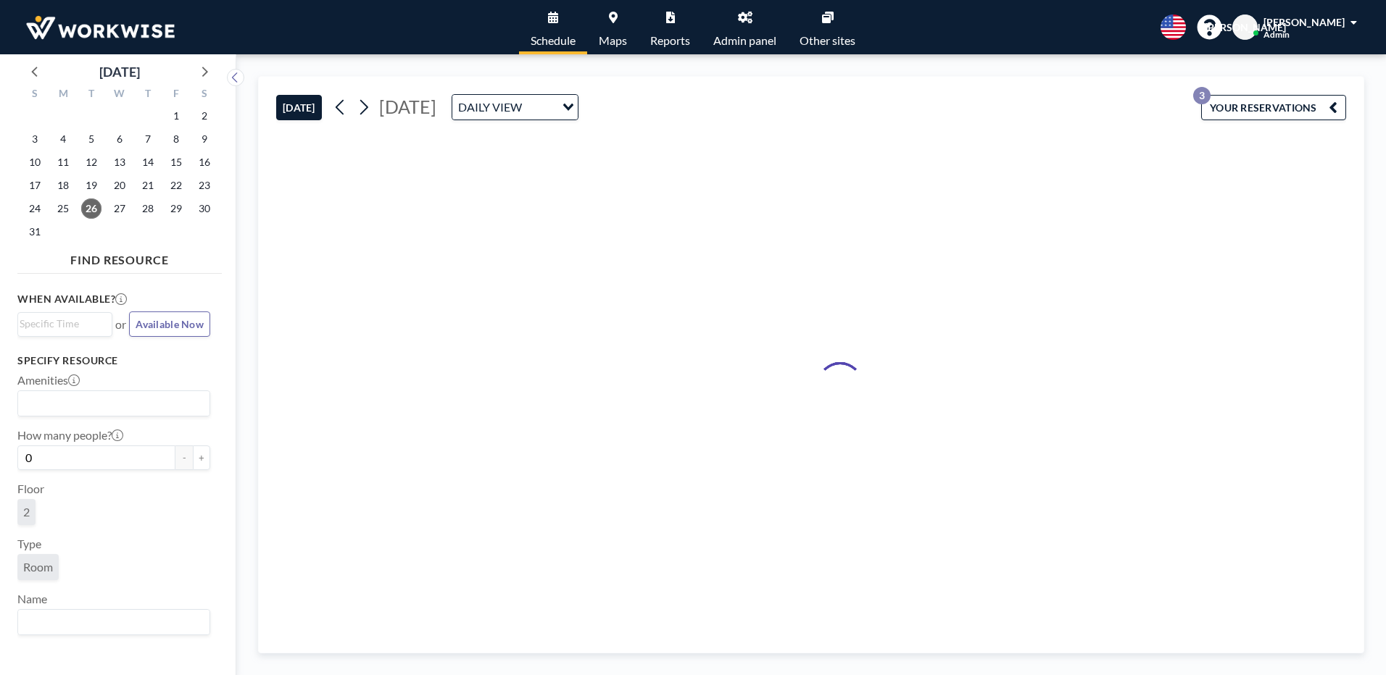
click at [1334, 104] on icon "button" at bounding box center [1333, 107] width 9 height 17
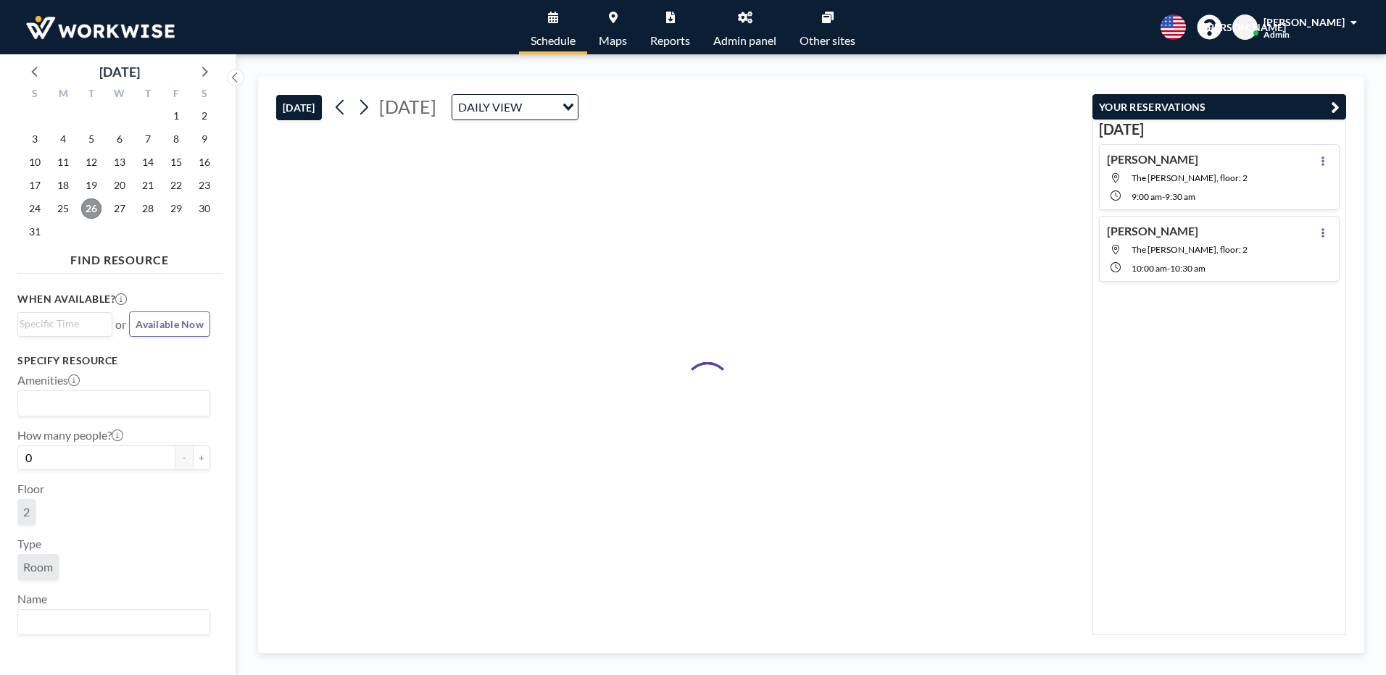
click at [99, 203] on span "26" at bounding box center [91, 209] width 20 height 20
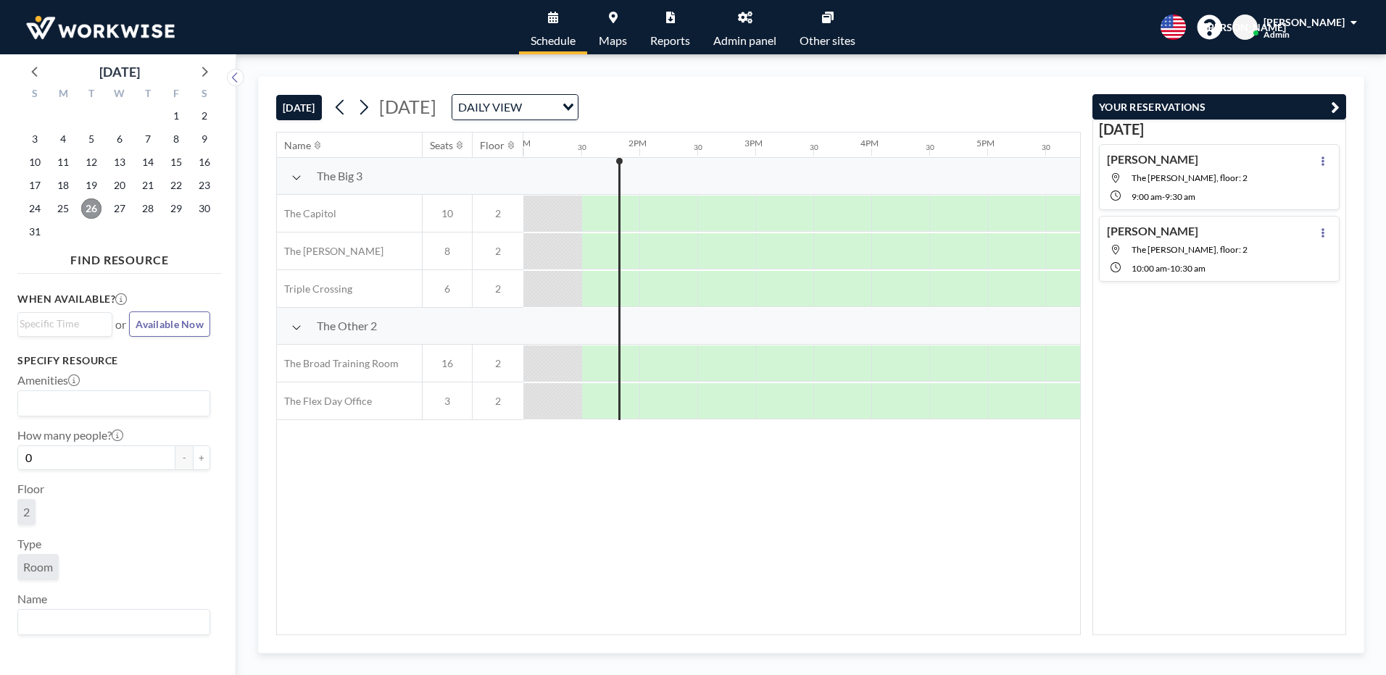
scroll to position [0, 1367]
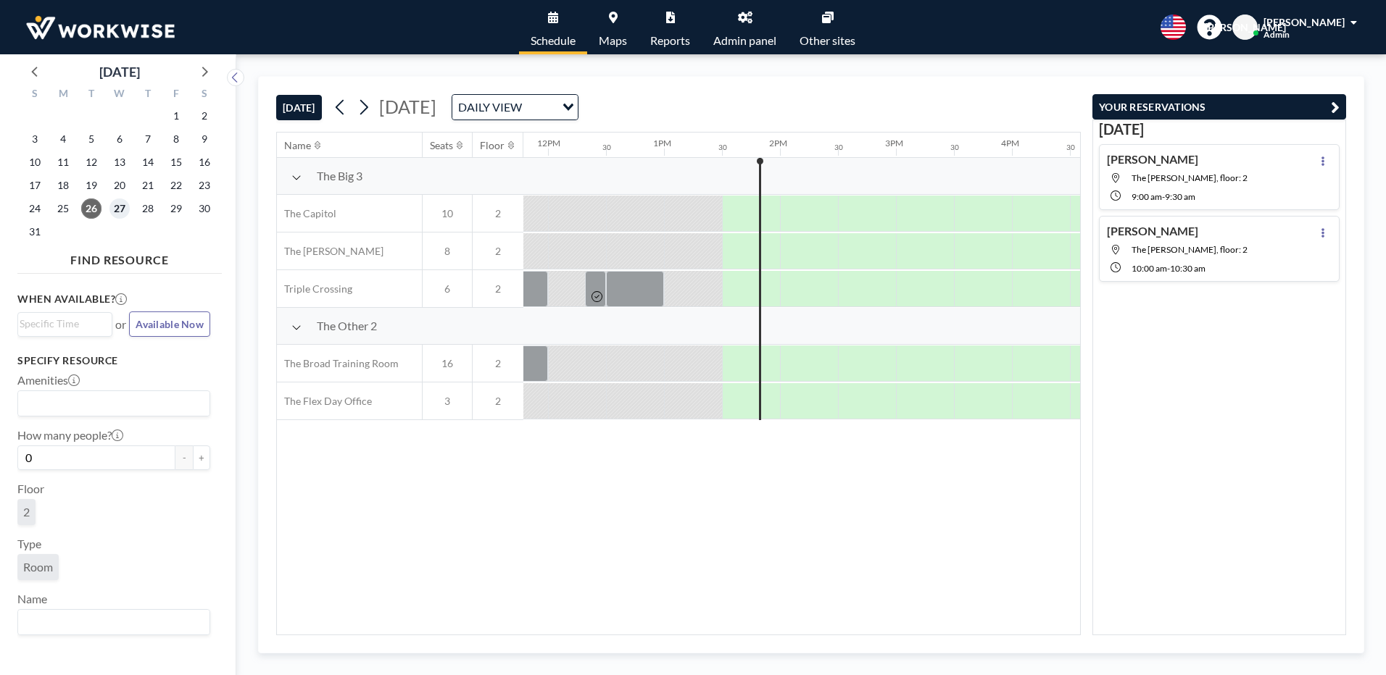
click at [125, 204] on span "27" at bounding box center [119, 209] width 20 height 20
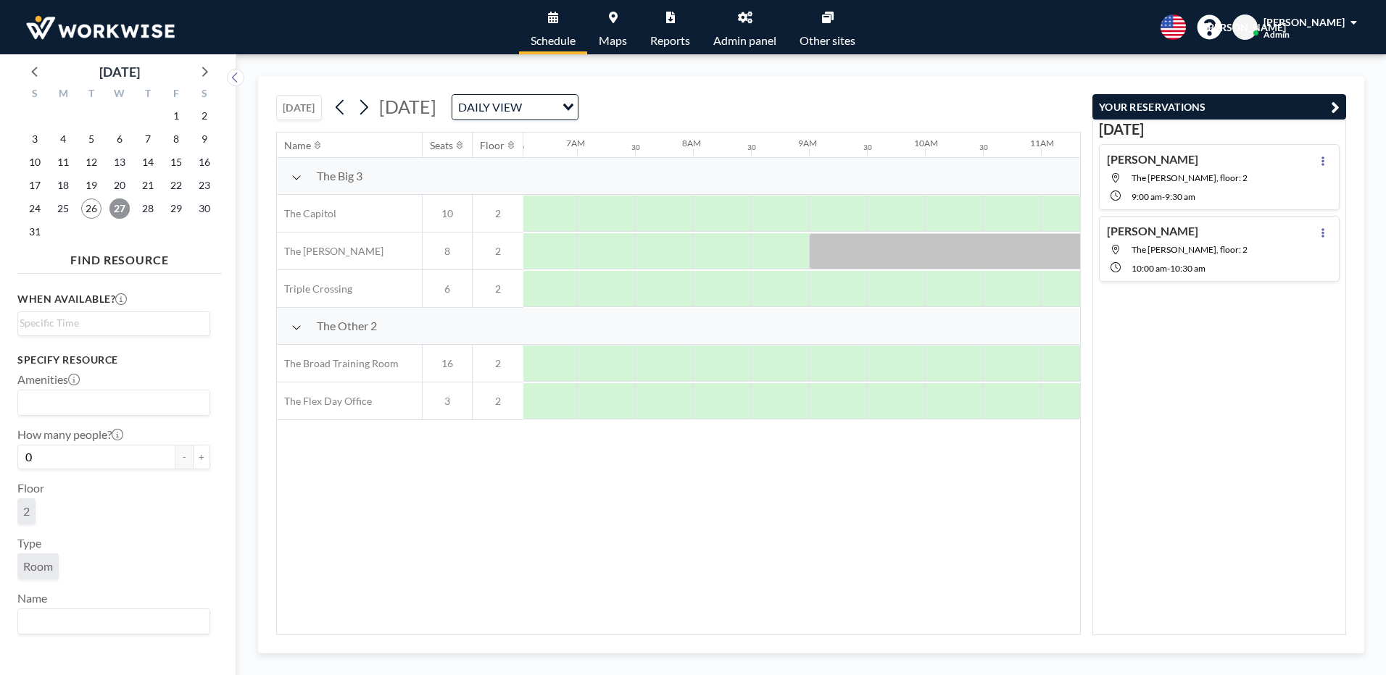
scroll to position [0, 870]
click at [100, 208] on span "26" at bounding box center [91, 209] width 20 height 20
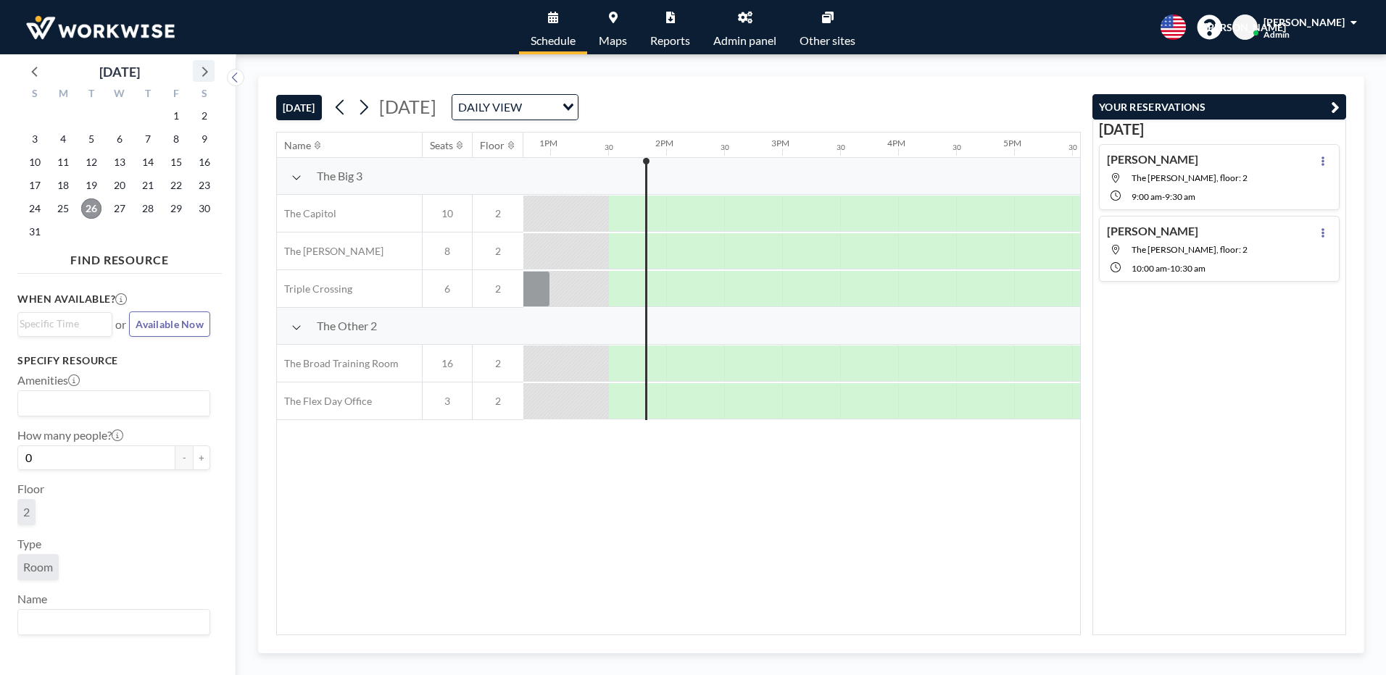
scroll to position [0, 1508]
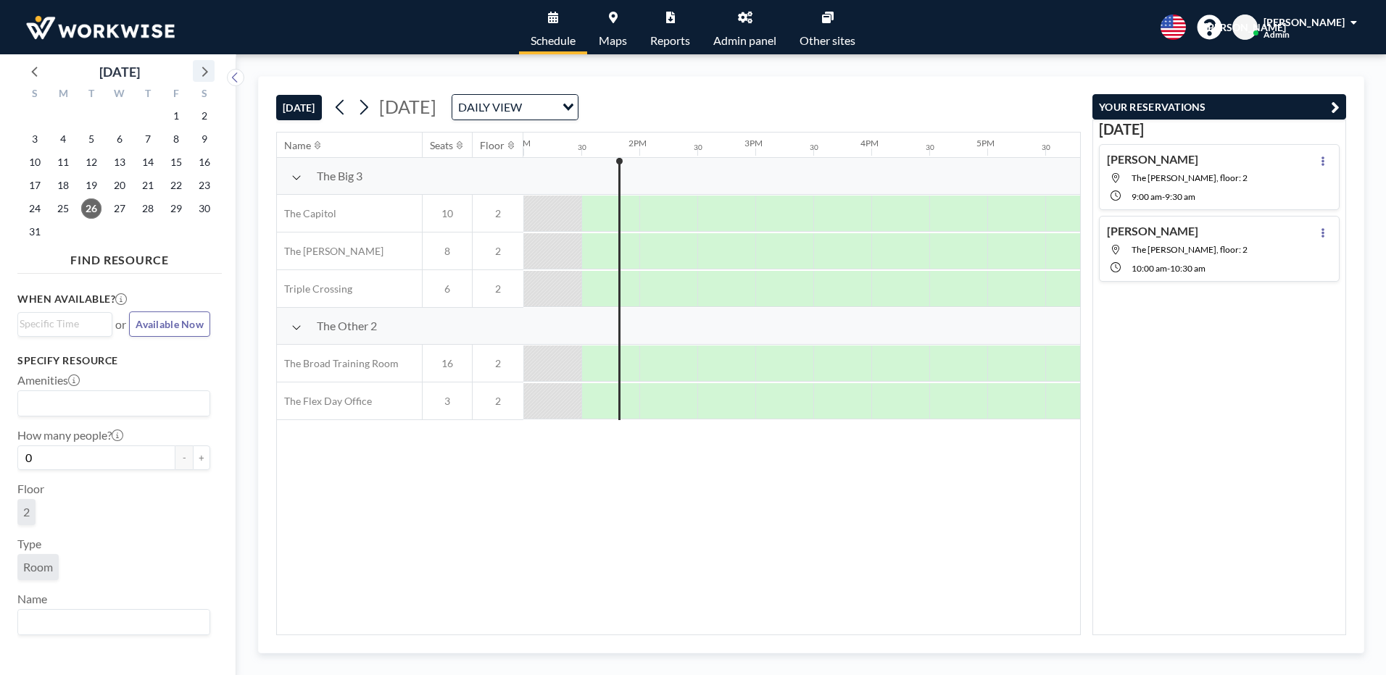
click at [204, 66] on icon at bounding box center [203, 71] width 19 height 19
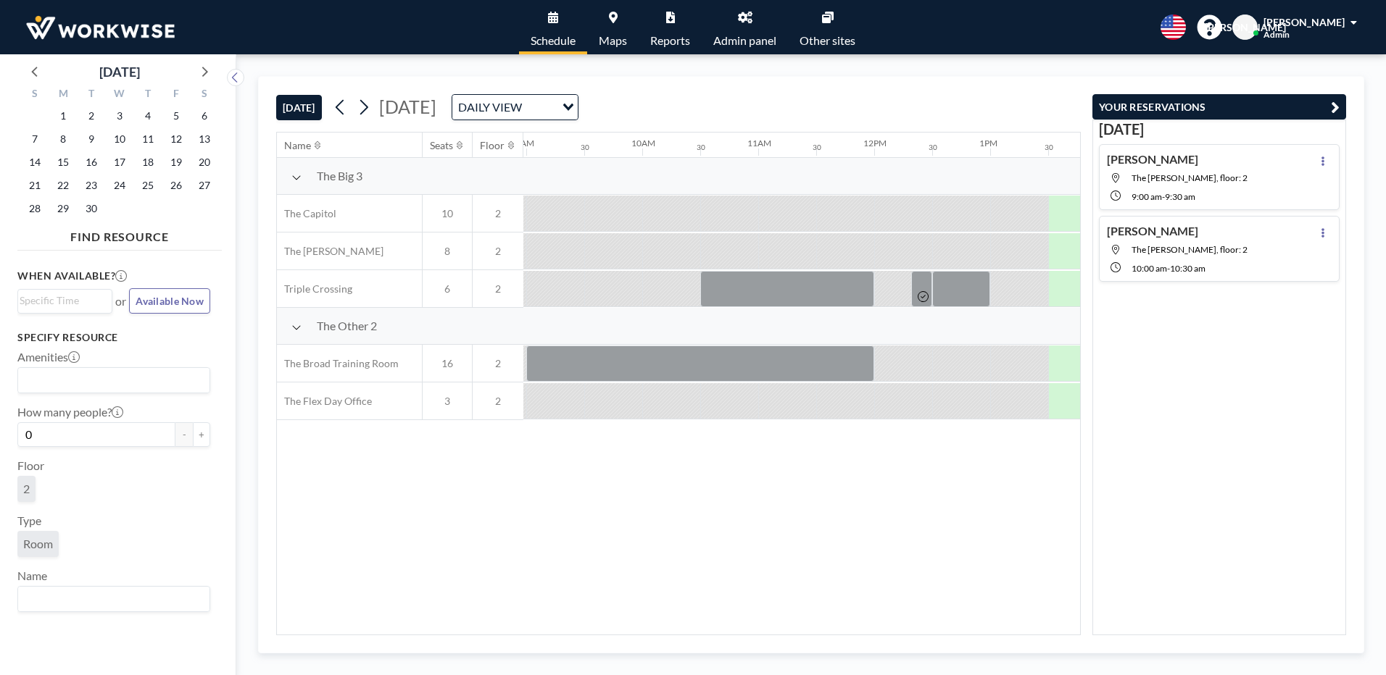
scroll to position [0, 1044]
click at [38, 78] on icon at bounding box center [35, 71] width 19 height 19
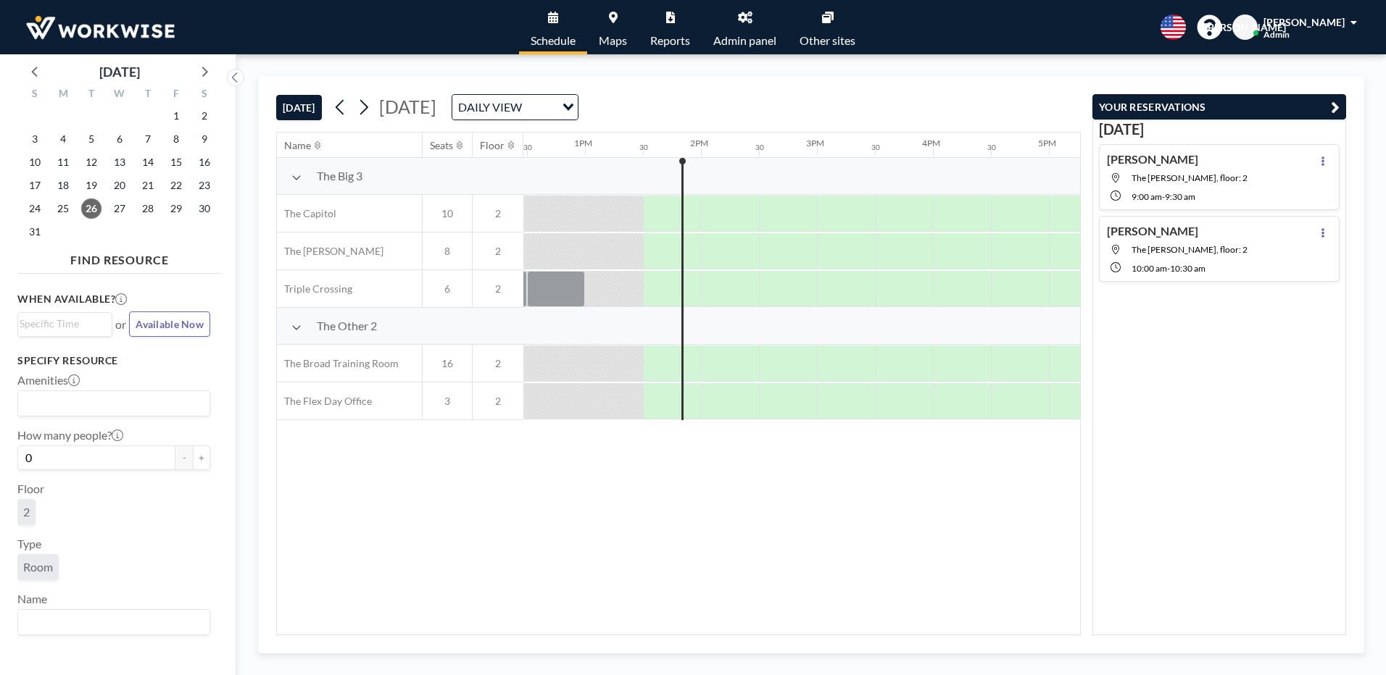
scroll to position [0, 1508]
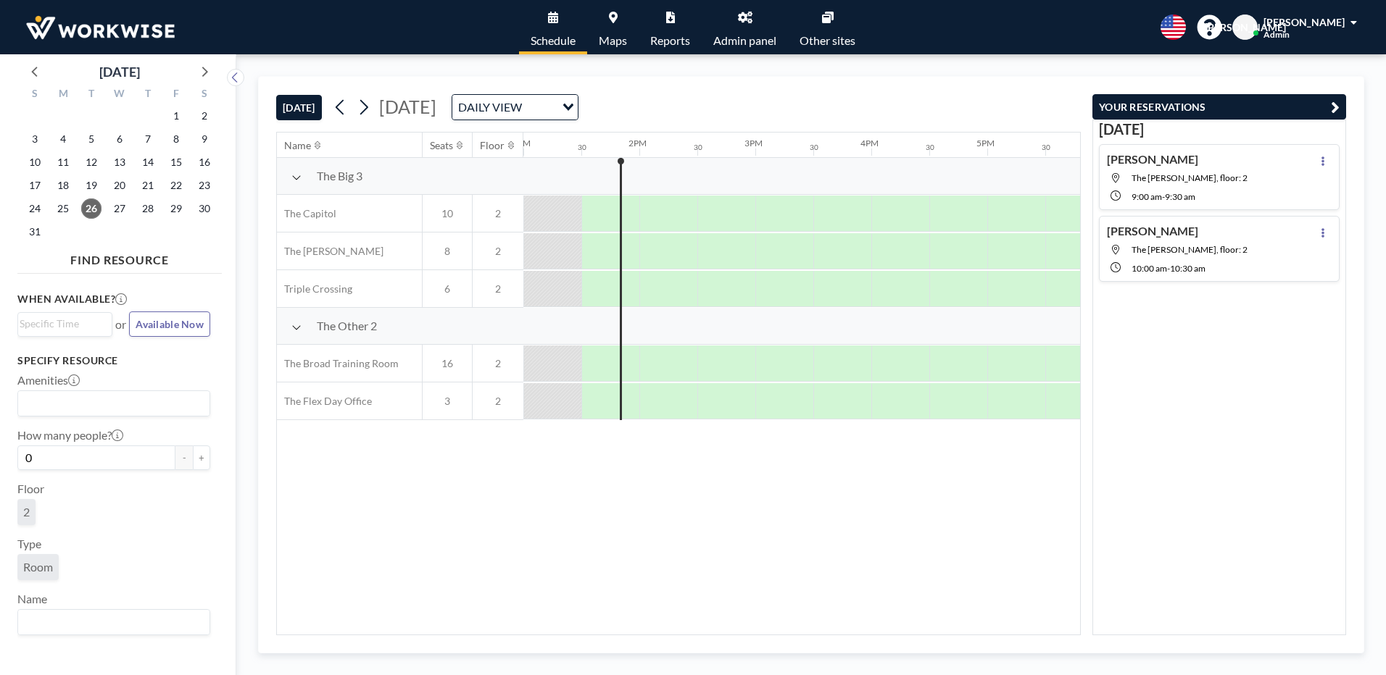
click at [1335, 107] on icon "button" at bounding box center [1335, 107] width 9 height 17
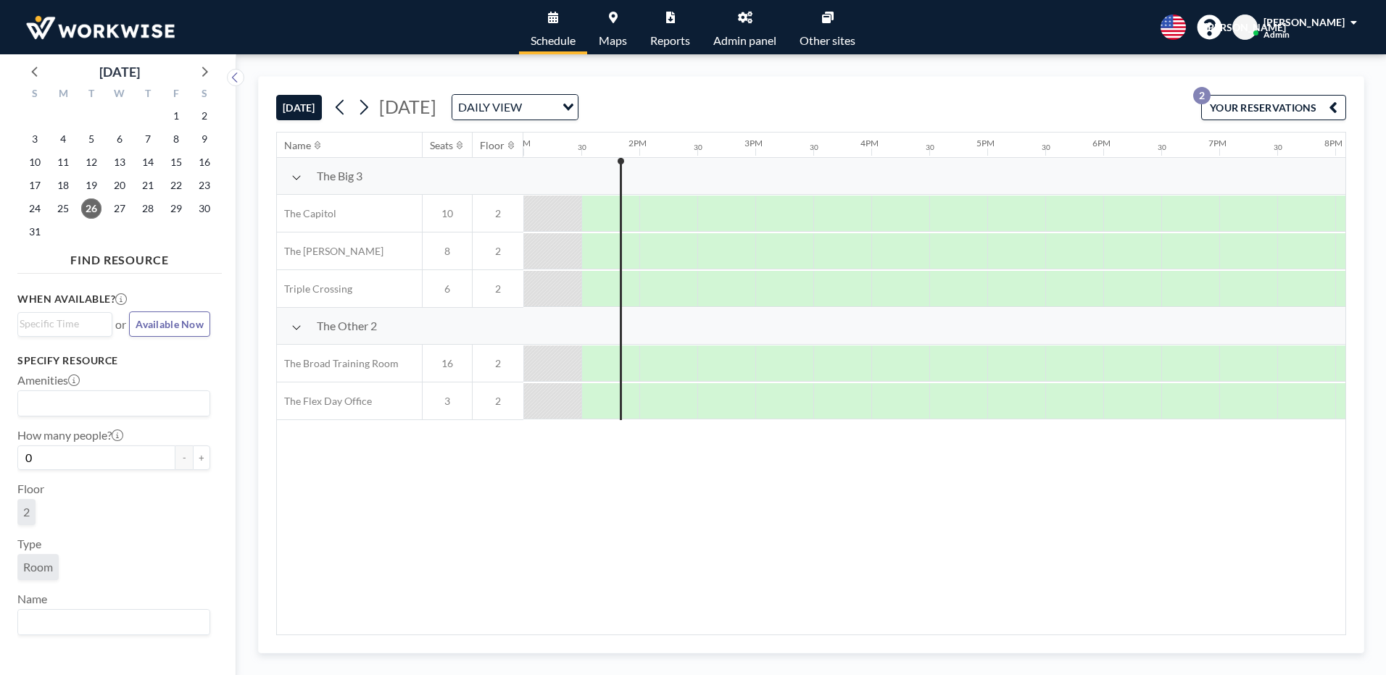
click at [87, 620] on input "Search for option" at bounding box center [111, 622] width 182 height 19
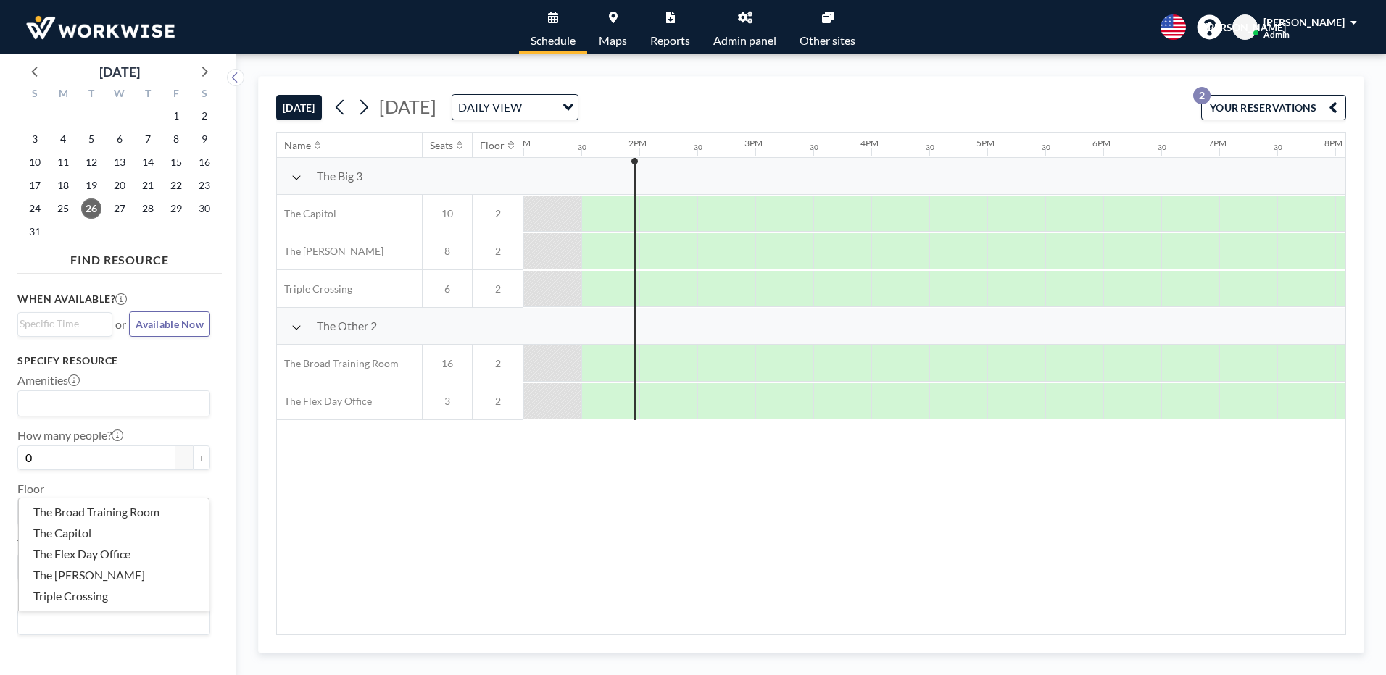
scroll to position [0, 1963]
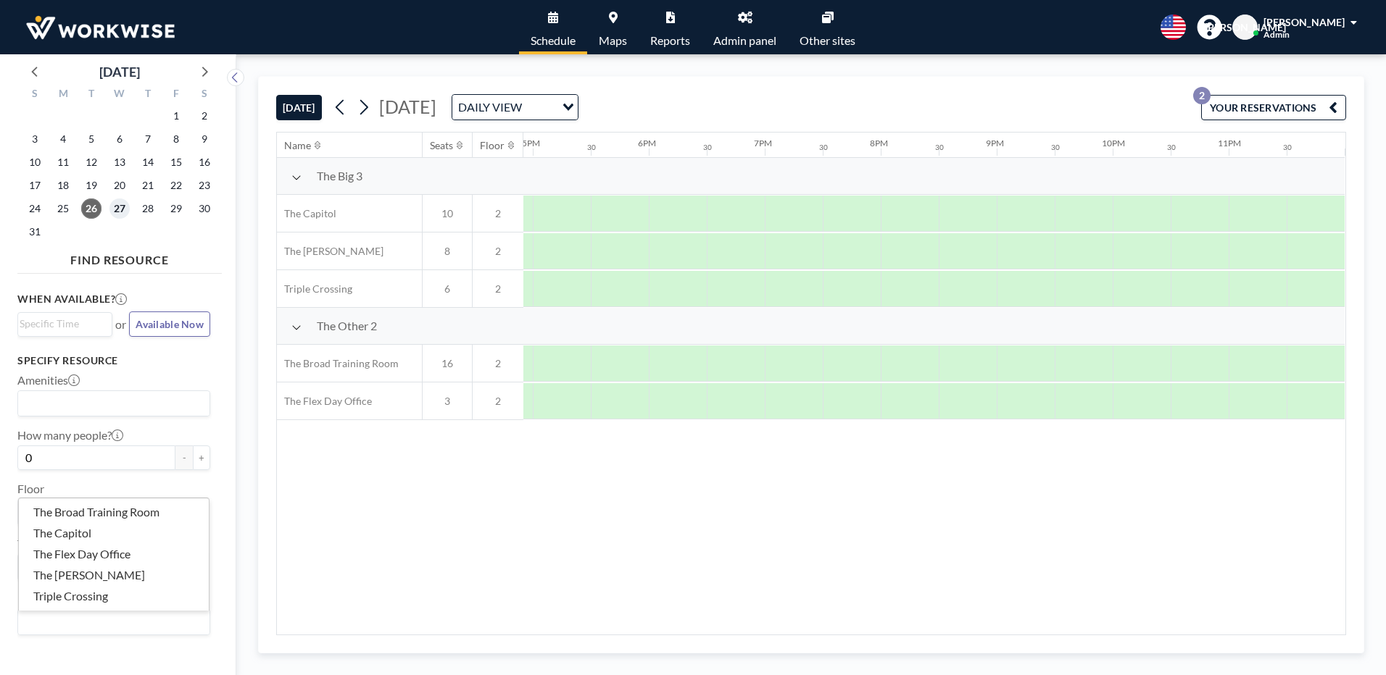
click at [114, 205] on span "27" at bounding box center [119, 209] width 20 height 20
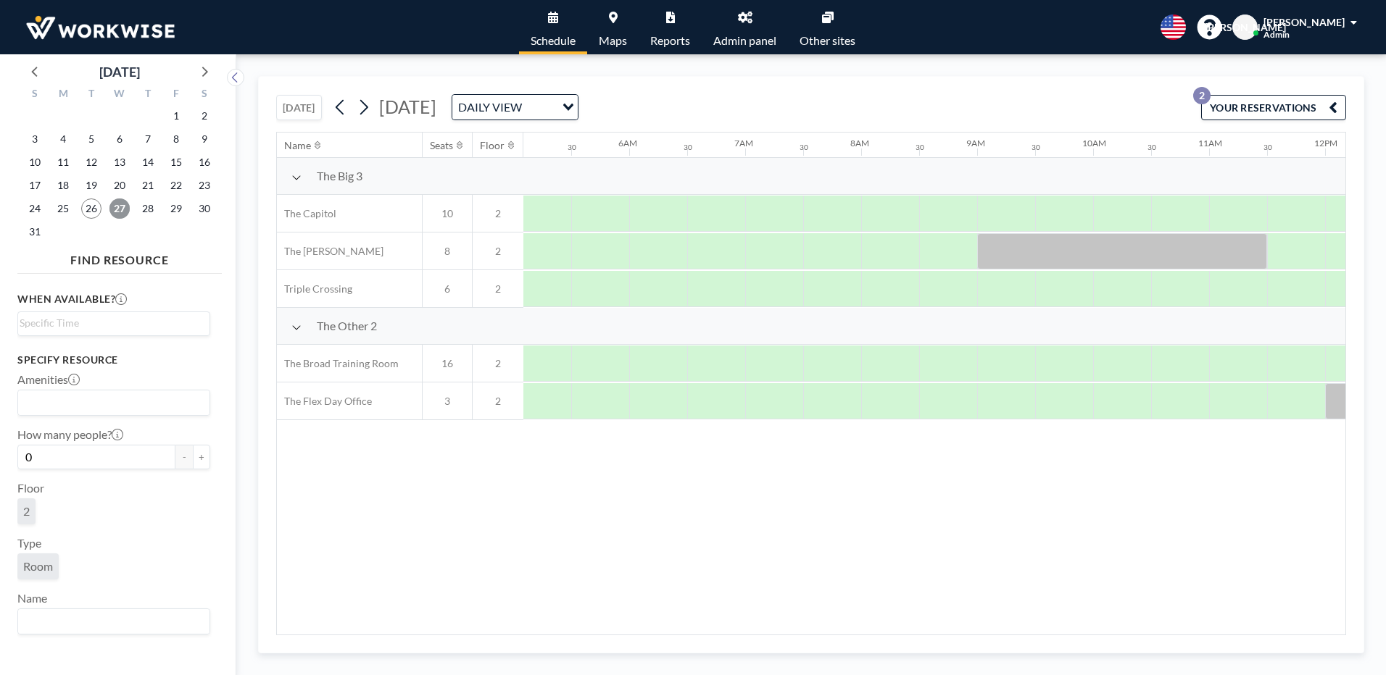
scroll to position [0, 870]
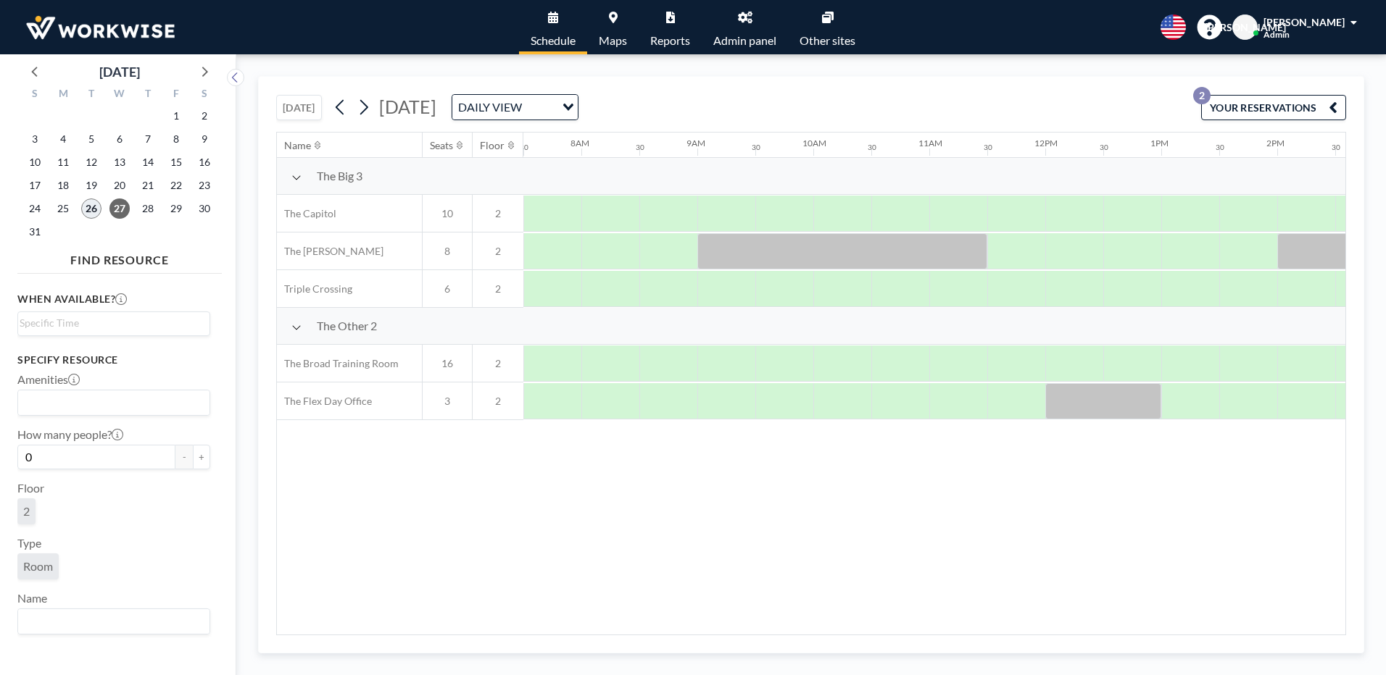
click at [93, 201] on span "26" at bounding box center [91, 209] width 20 height 20
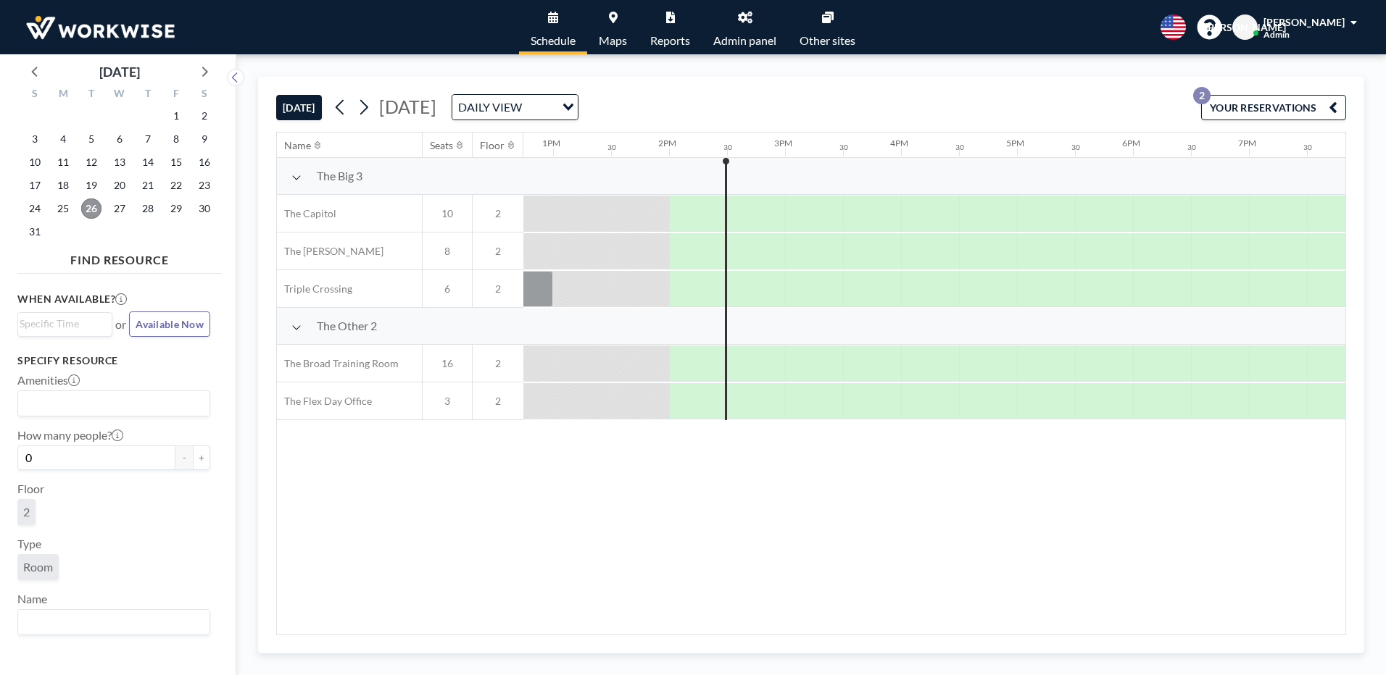
scroll to position [0, 1566]
